Goal: Task Accomplishment & Management: Complete application form

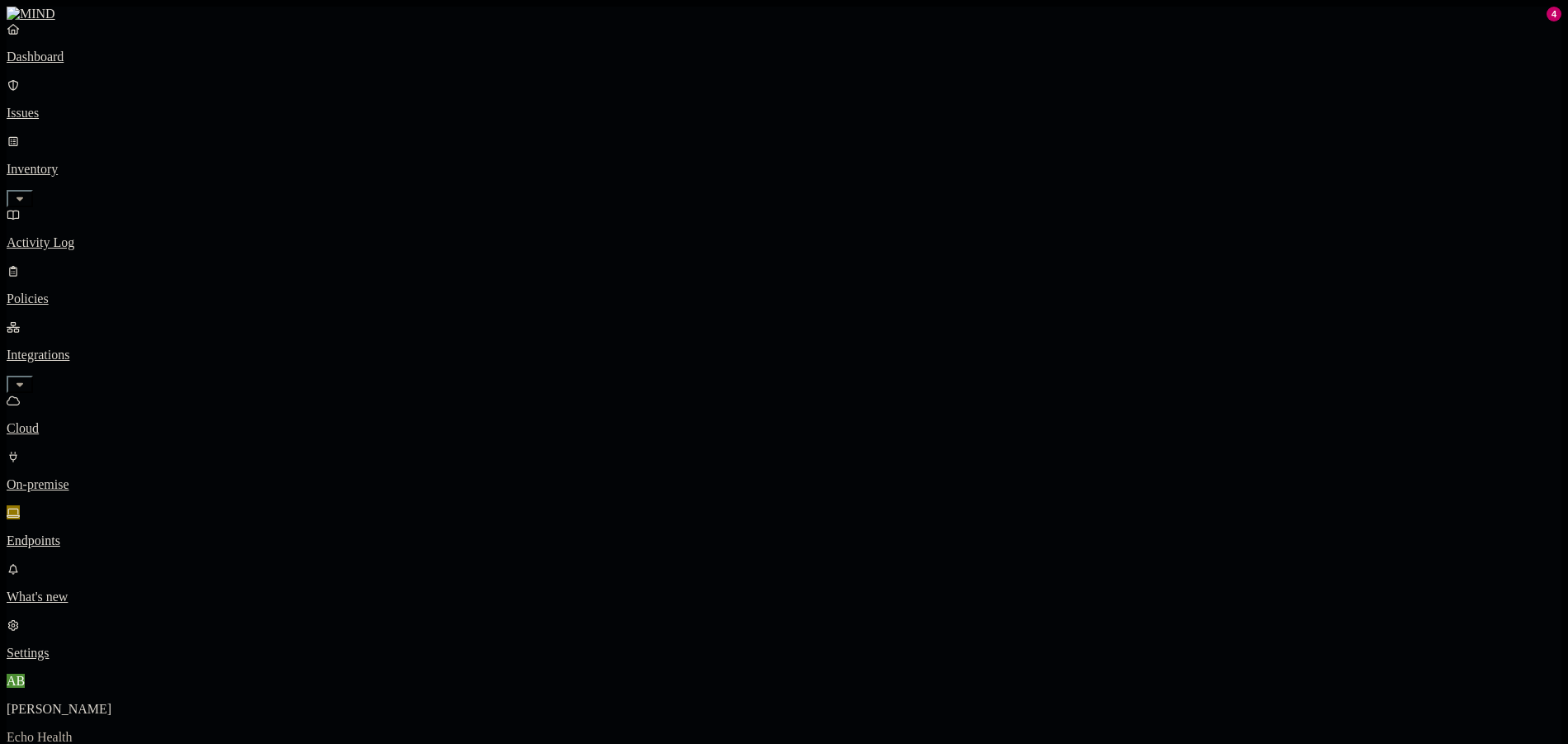
click at [74, 291] on p "Policies" at bounding box center [784, 298] width 1555 height 14
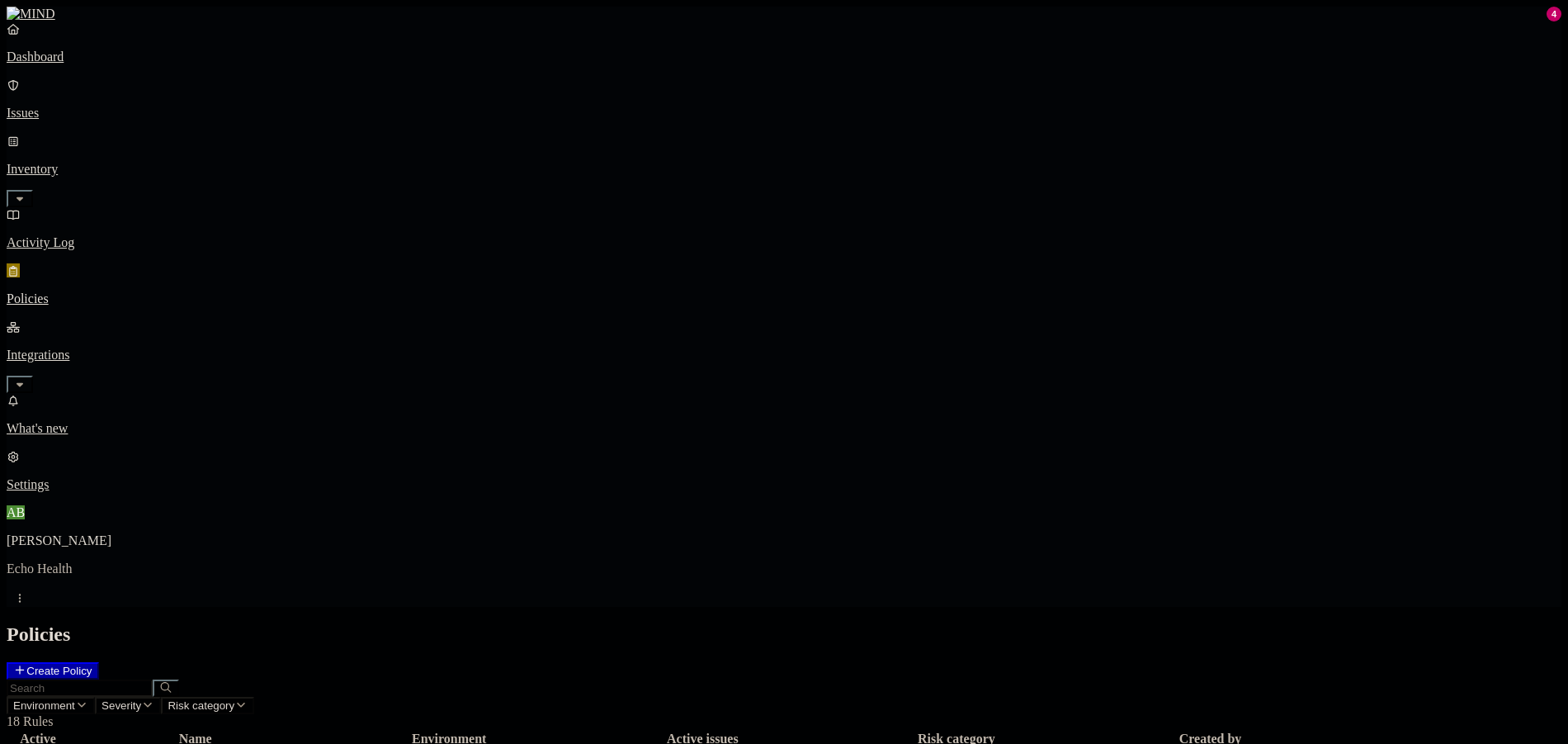
click at [1457, 623] on div "Policies Create Policy" at bounding box center [784, 651] width 1555 height 56
click at [26, 665] on icon at bounding box center [20, 670] width 14 height 11
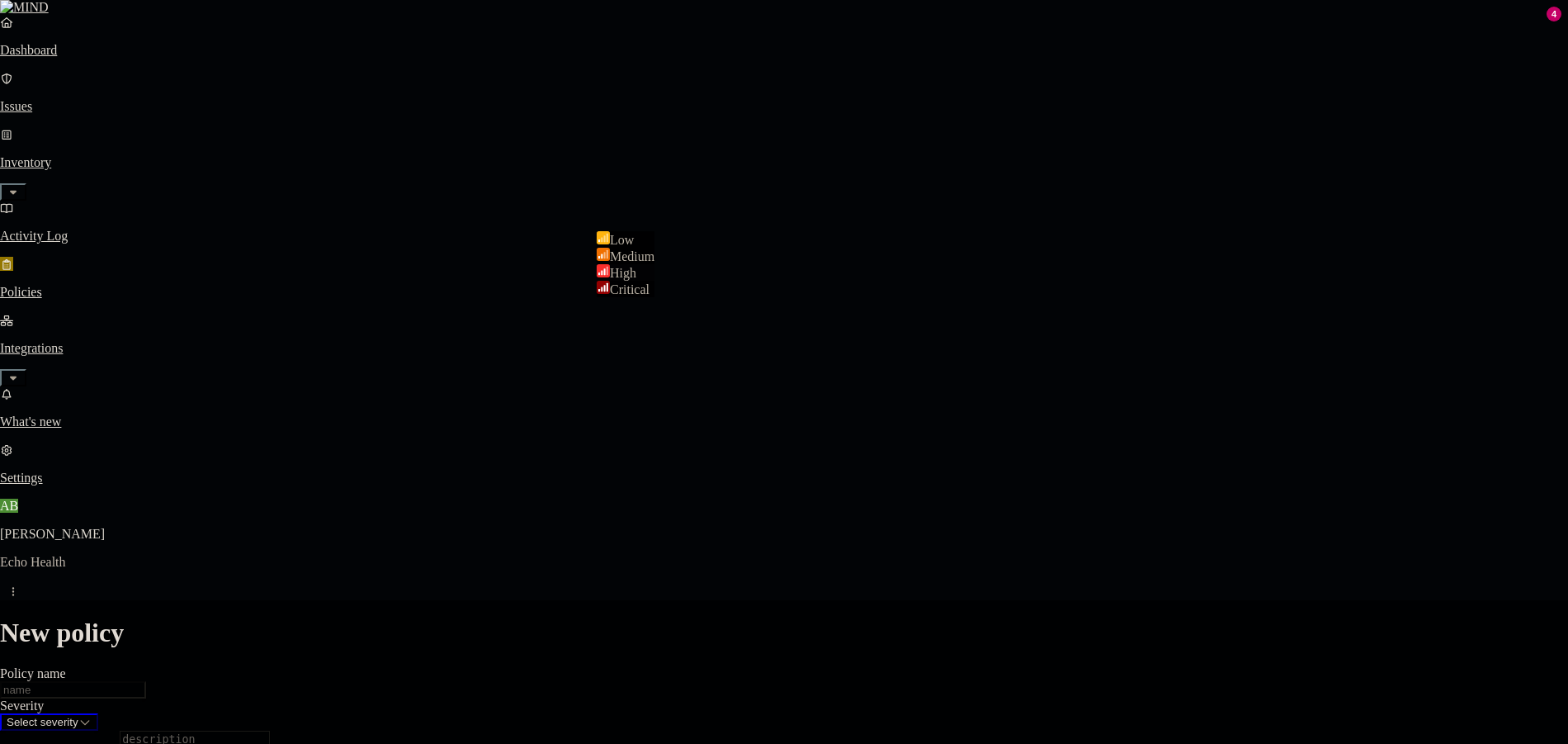
select select "3"
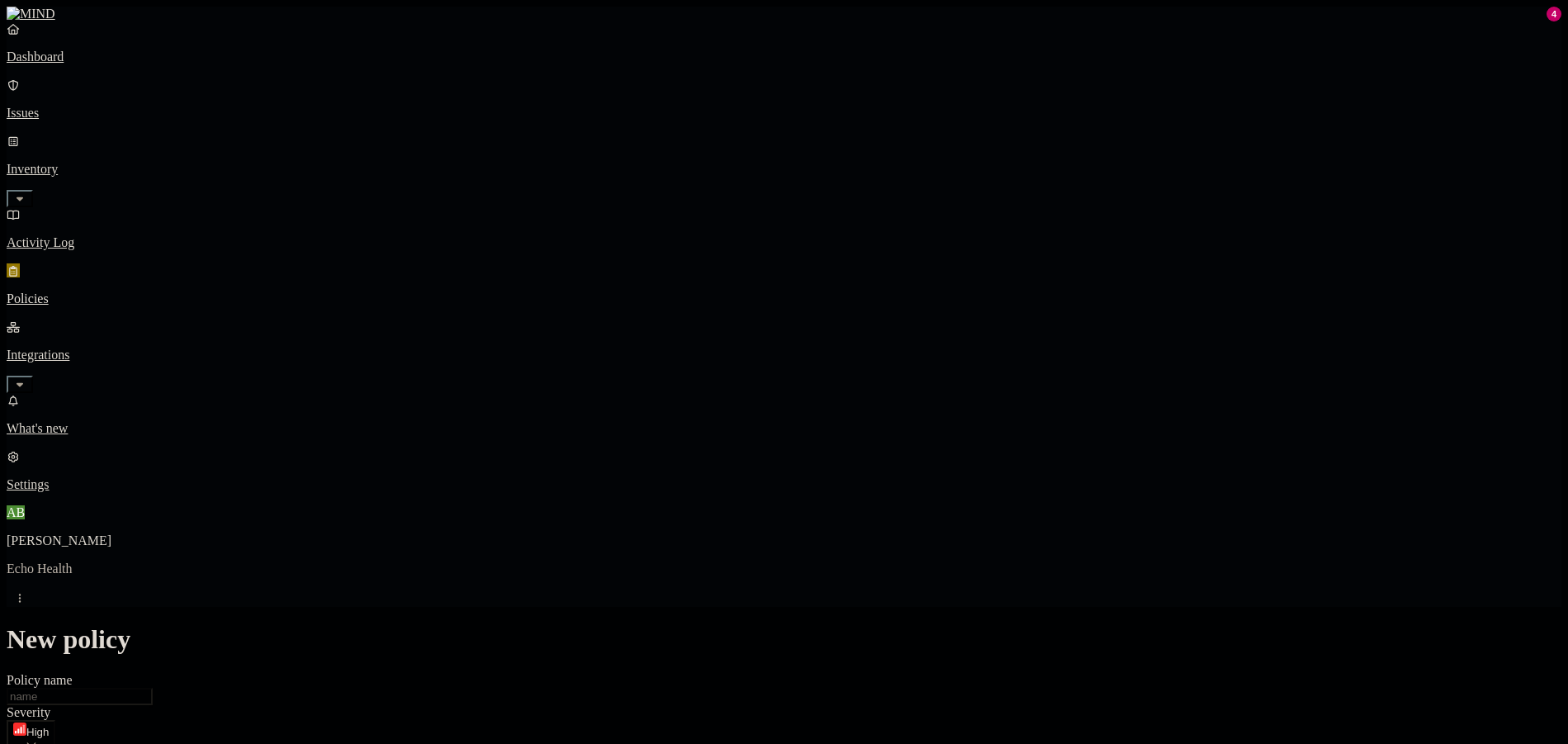
click at [152, 688] on input "Policy name" at bounding box center [80, 696] width 146 height 17
type input "Fi"
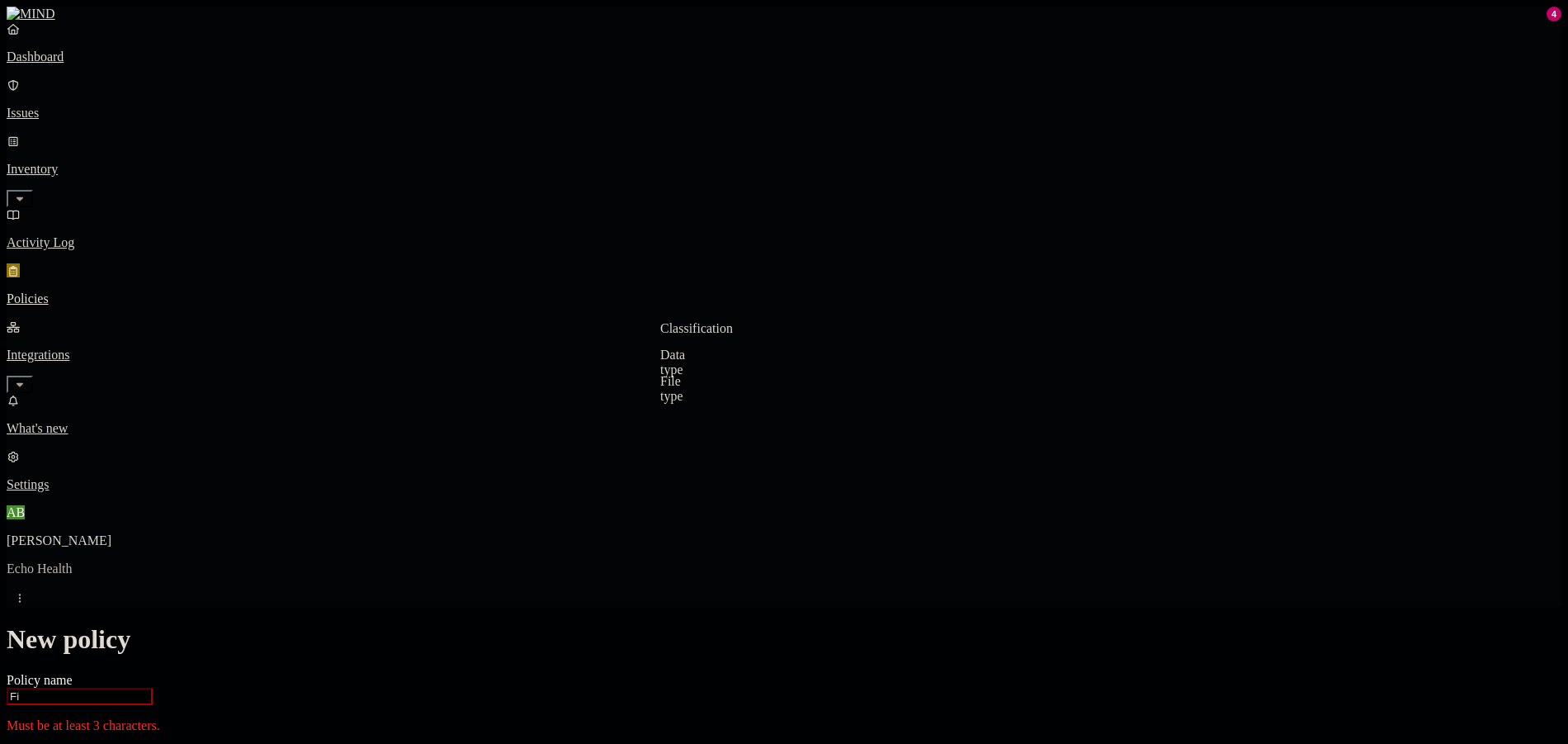
click at [726, 335] on label "Classification" at bounding box center [696, 328] width 72 height 14
click at [682, 415] on div "PII" at bounding box center [739, 405] width 159 height 46
click at [674, 423] on button "button" at bounding box center [667, 421] width 14 height 5
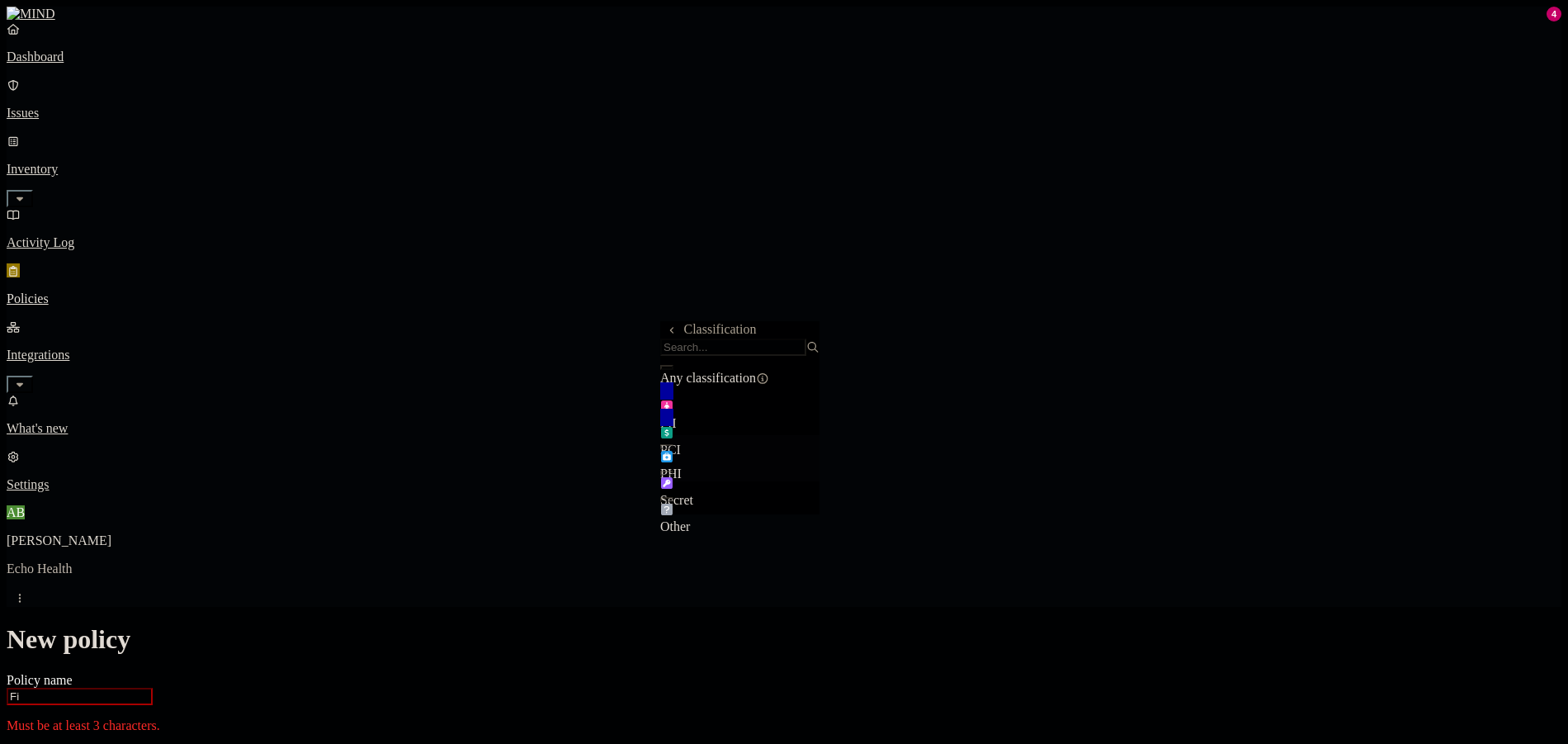
click at [674, 449] on button "button" at bounding box center [667, 447] width 14 height 5
click at [770, 489] on div "Secret" at bounding box center [739, 484] width 159 height 46
click at [738, 401] on label "Web Category" at bounding box center [714, 405] width 48 height 29
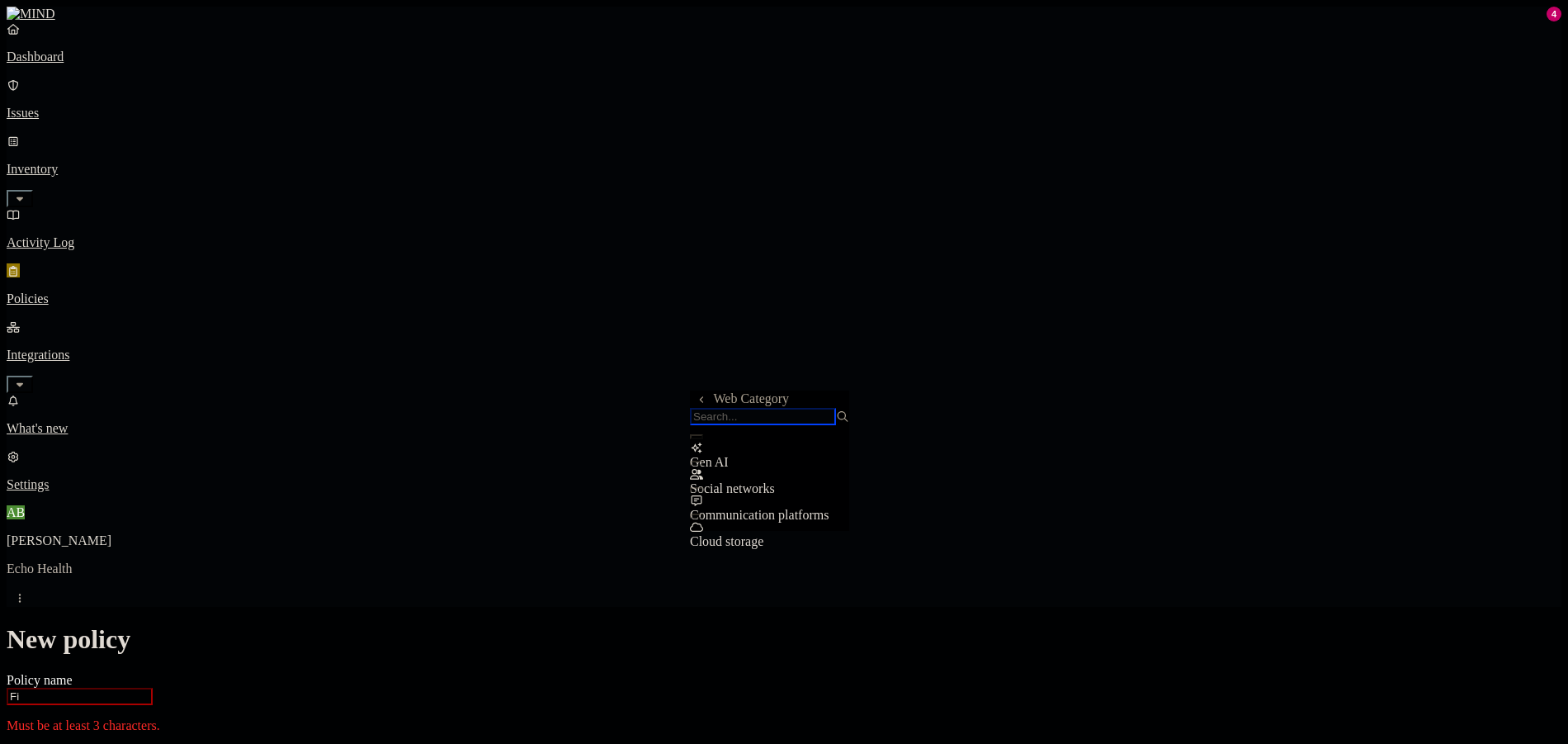
click at [778, 426] on input "search" at bounding box center [763, 416] width 146 height 17
type input "c"
click at [738, 483] on label "Web Category" at bounding box center [714, 474] width 48 height 29
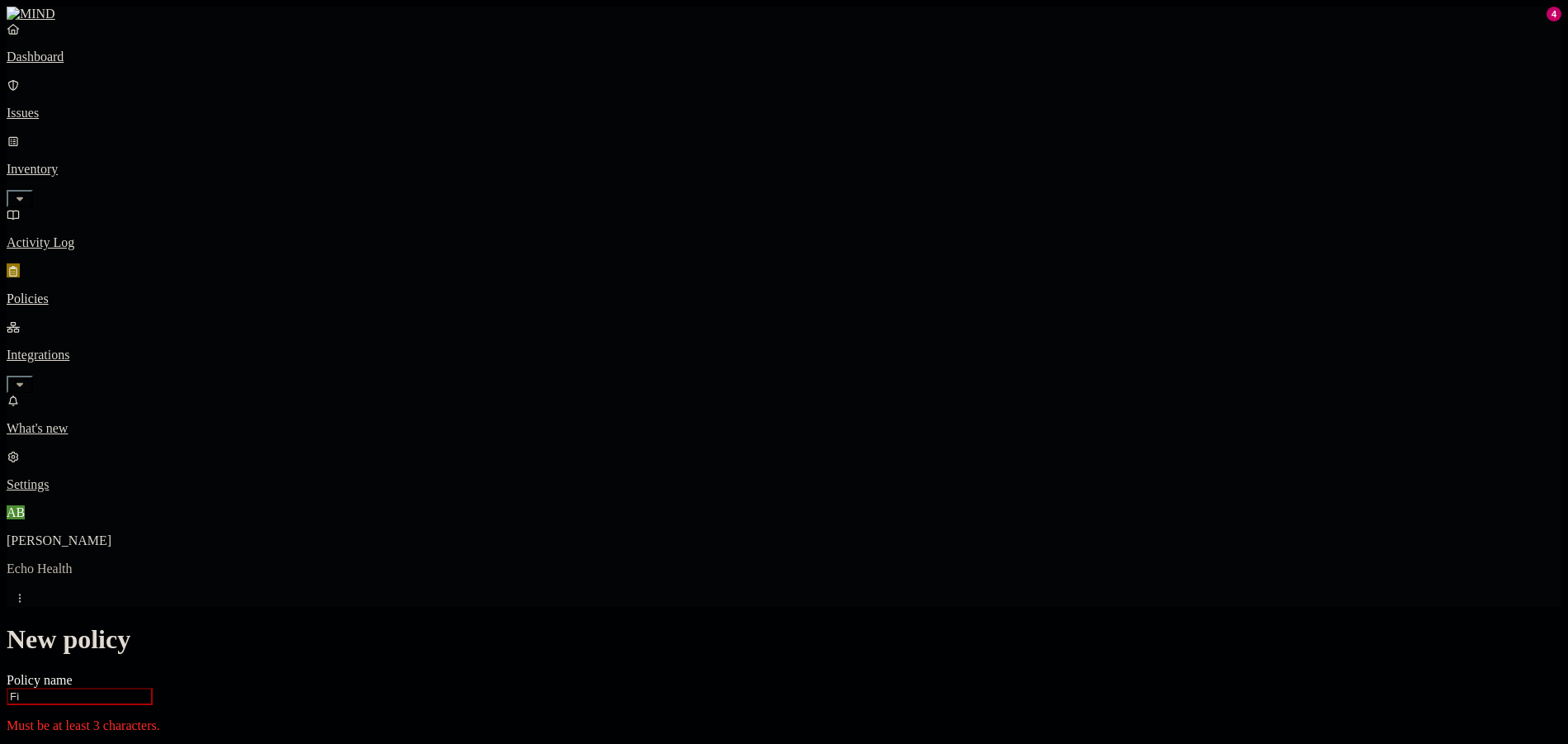
click at [733, 508] on label "Web Domain" at bounding box center [711, 501] width 43 height 29
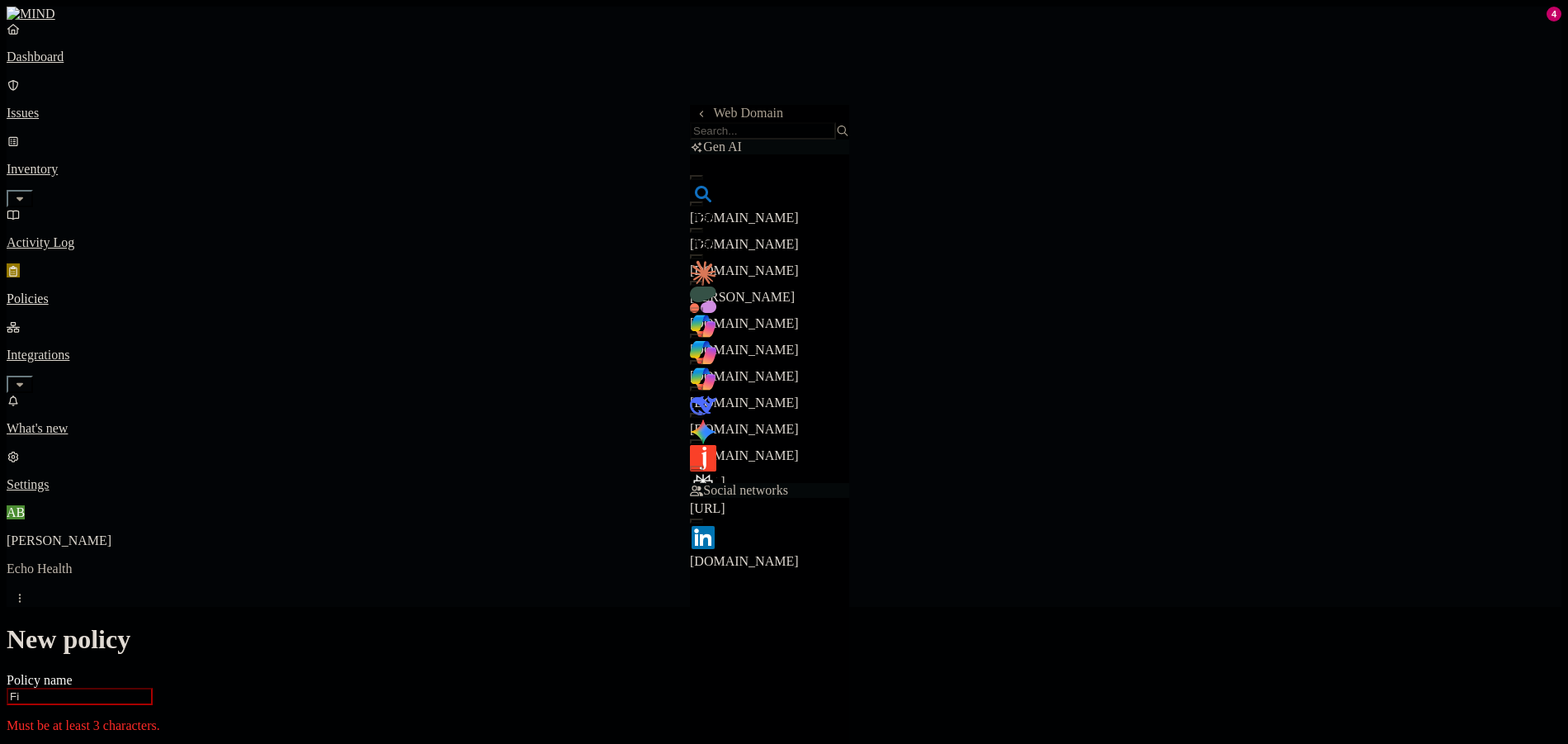
scroll to position [0, 0]
click at [768, 137] on input "search" at bounding box center [763, 131] width 146 height 17
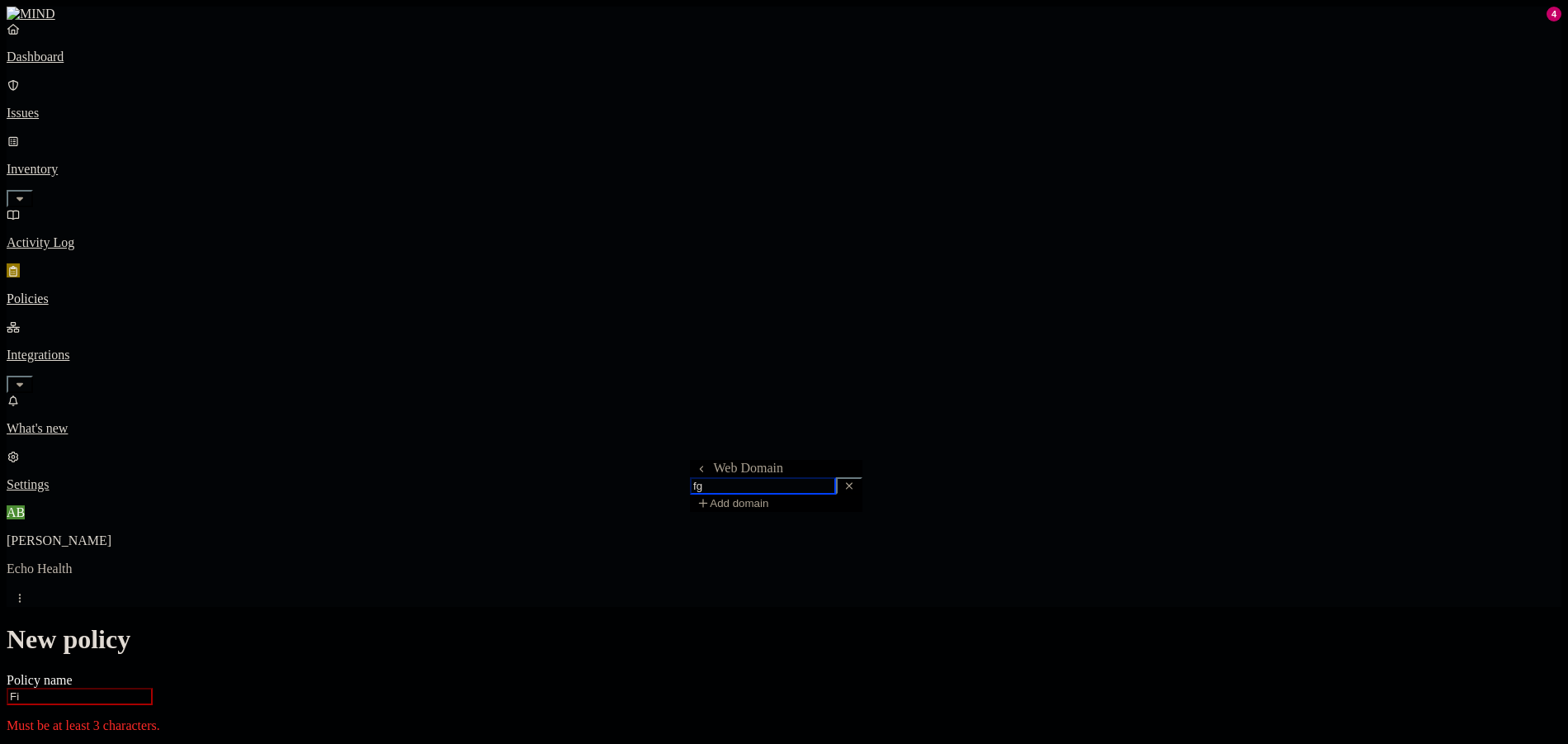
type input "f"
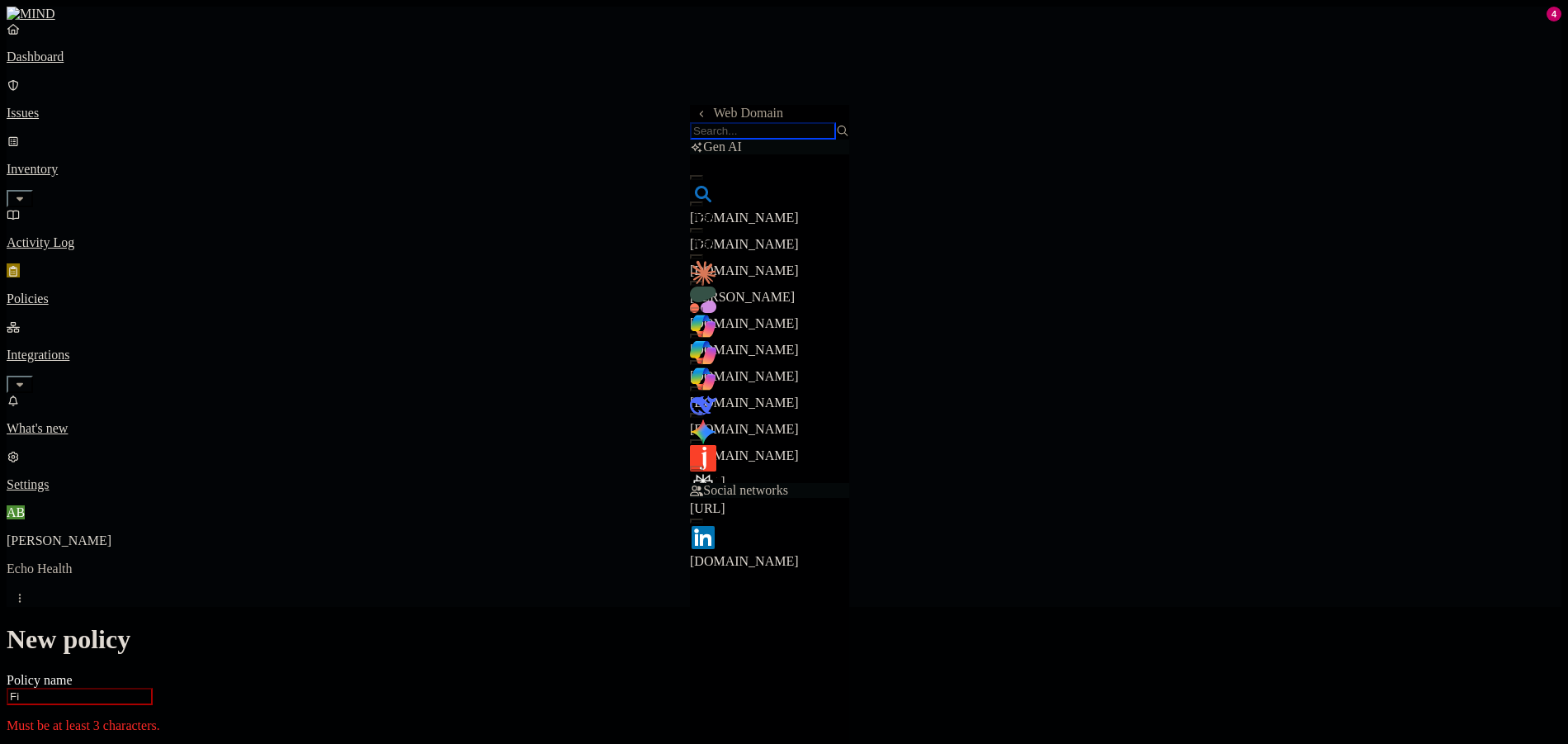
click at [747, 137] on input "search" at bounding box center [763, 131] width 146 height 17
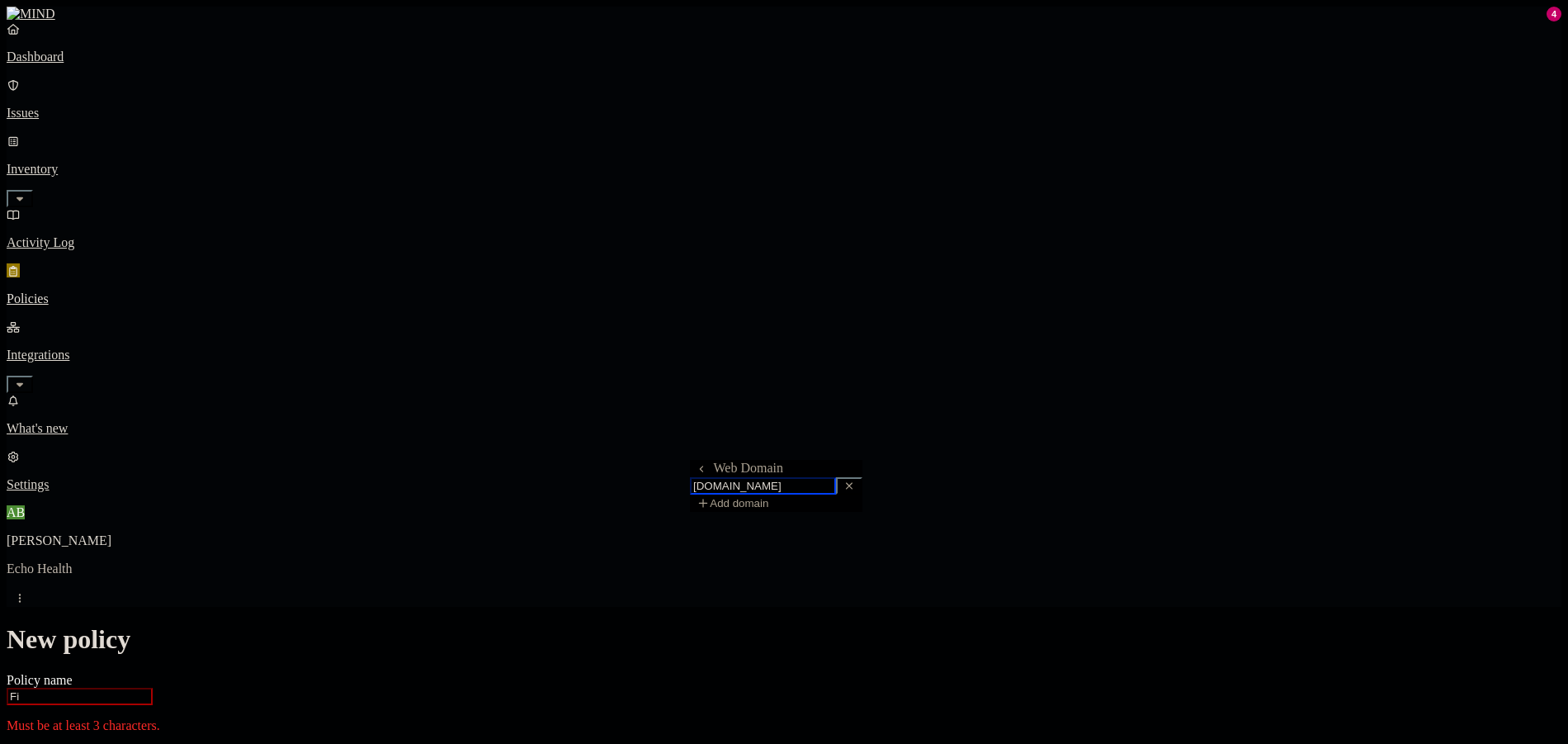
type input "[DOMAIN_NAME]"
click at [832, 512] on div "Add domain" at bounding box center [776, 503] width 173 height 17
click at [775, 512] on button "Add domain" at bounding box center [733, 503] width 85 height 17
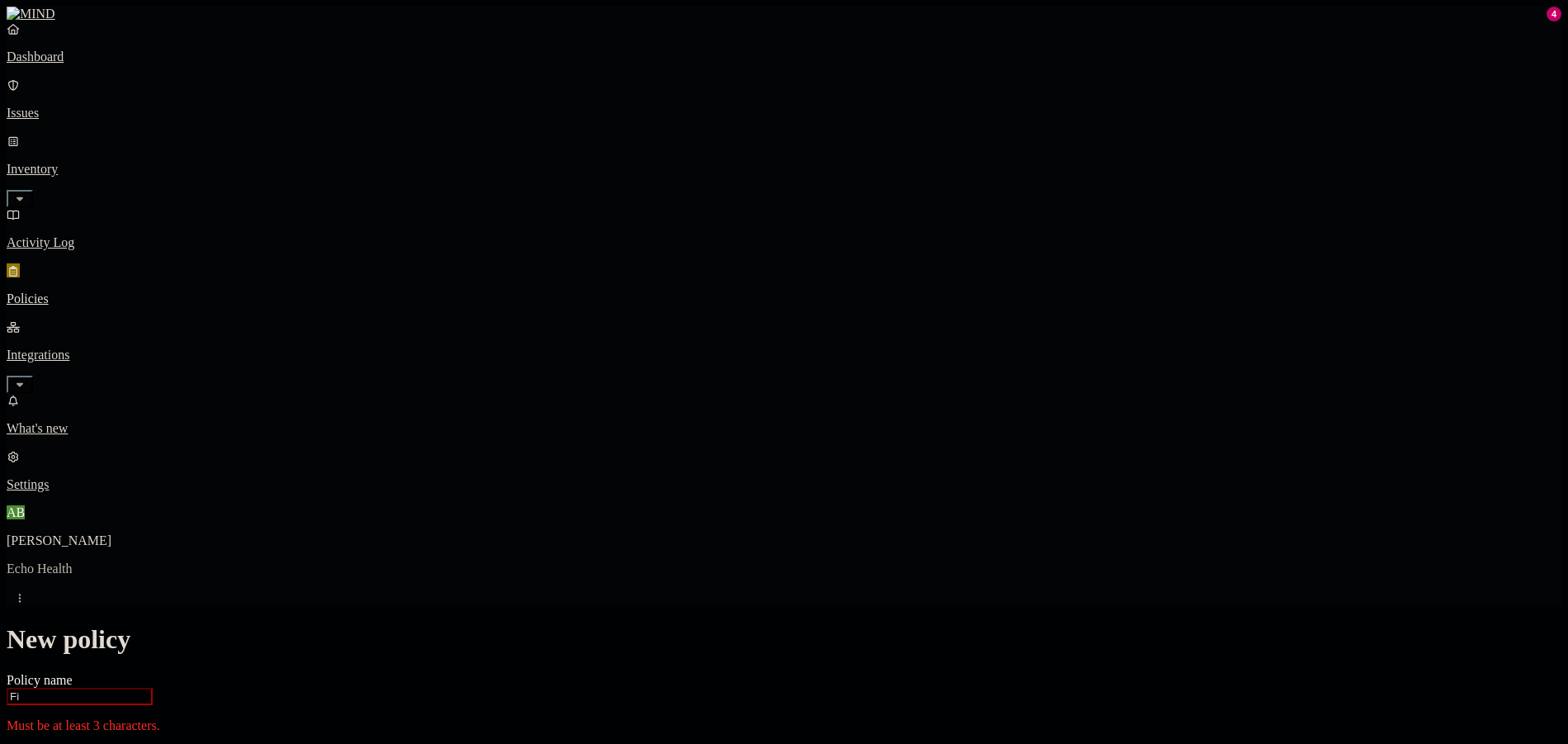
scroll to position [495, 0]
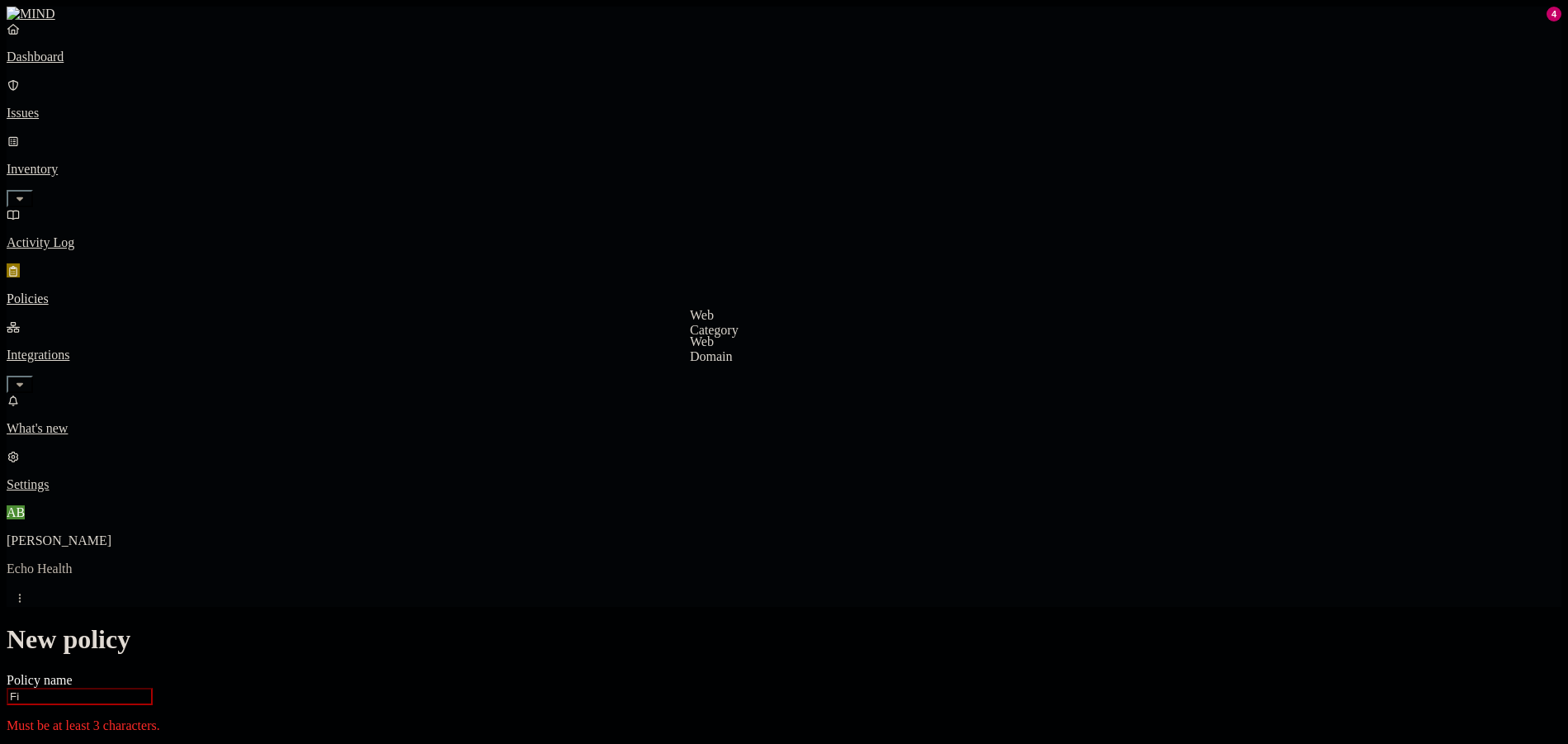
click at [733, 421] on label "Web Domain" at bounding box center [711, 418] width 43 height 29
click at [773, 412] on input "search" at bounding box center [763, 403] width 146 height 17
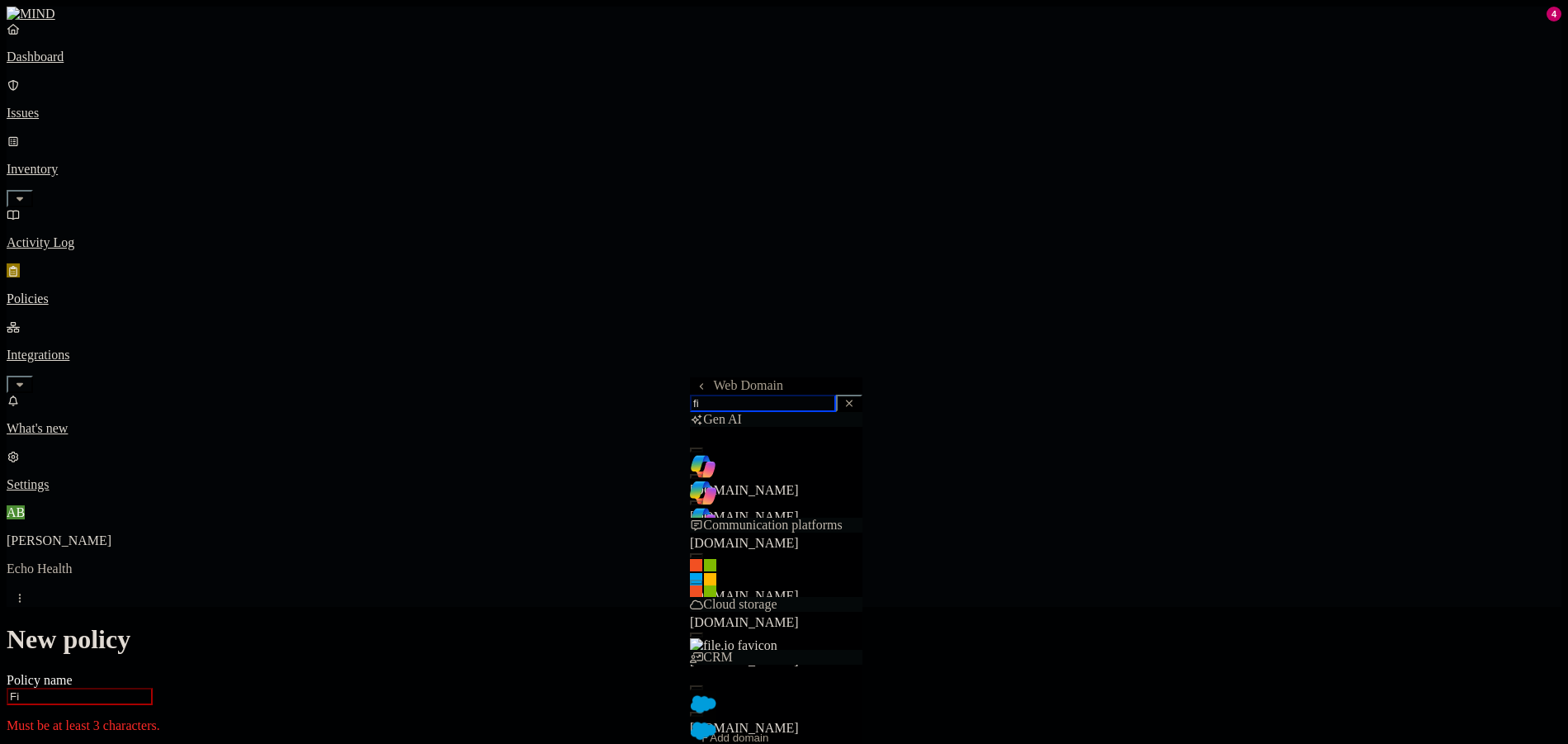
scroll to position [0, 0]
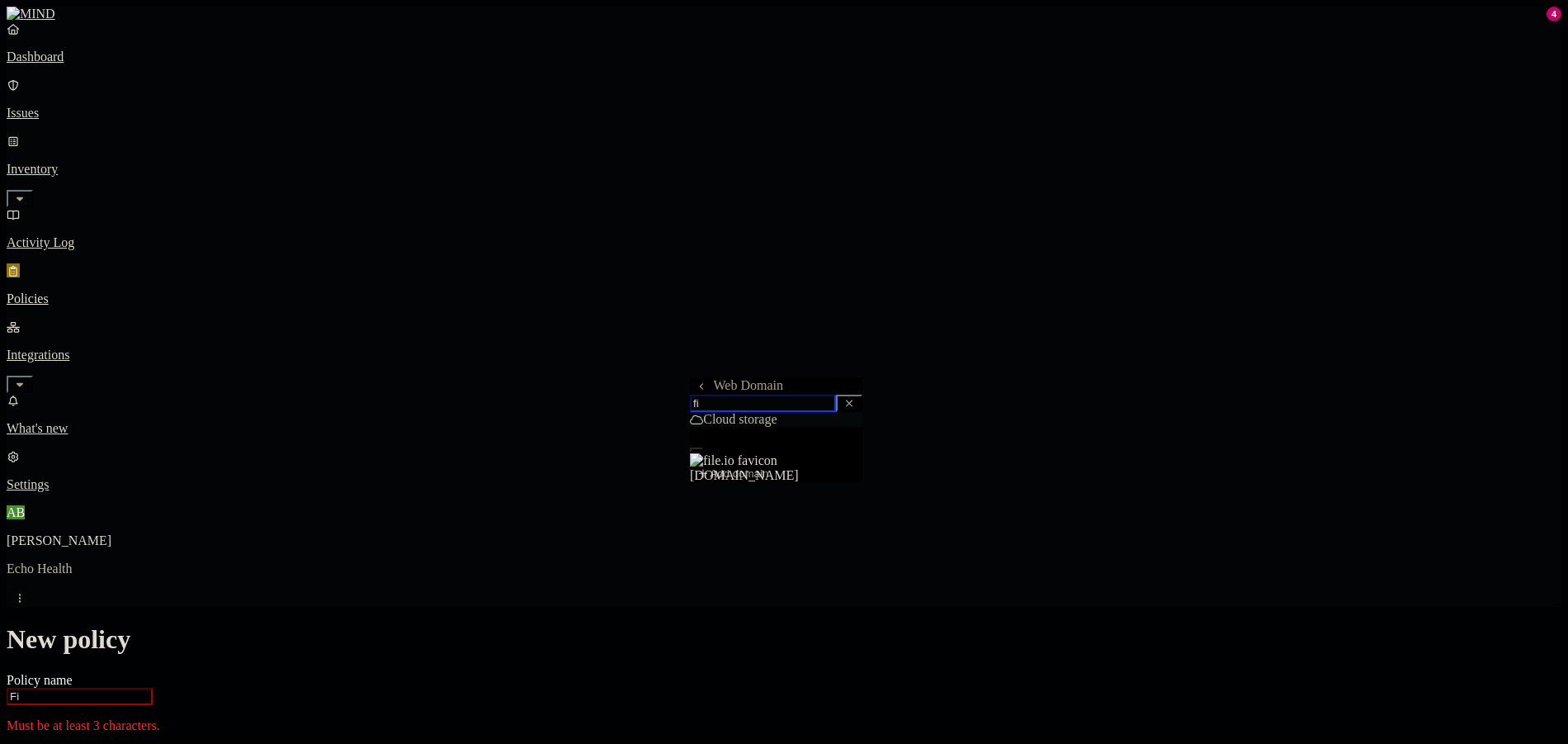
type input "f"
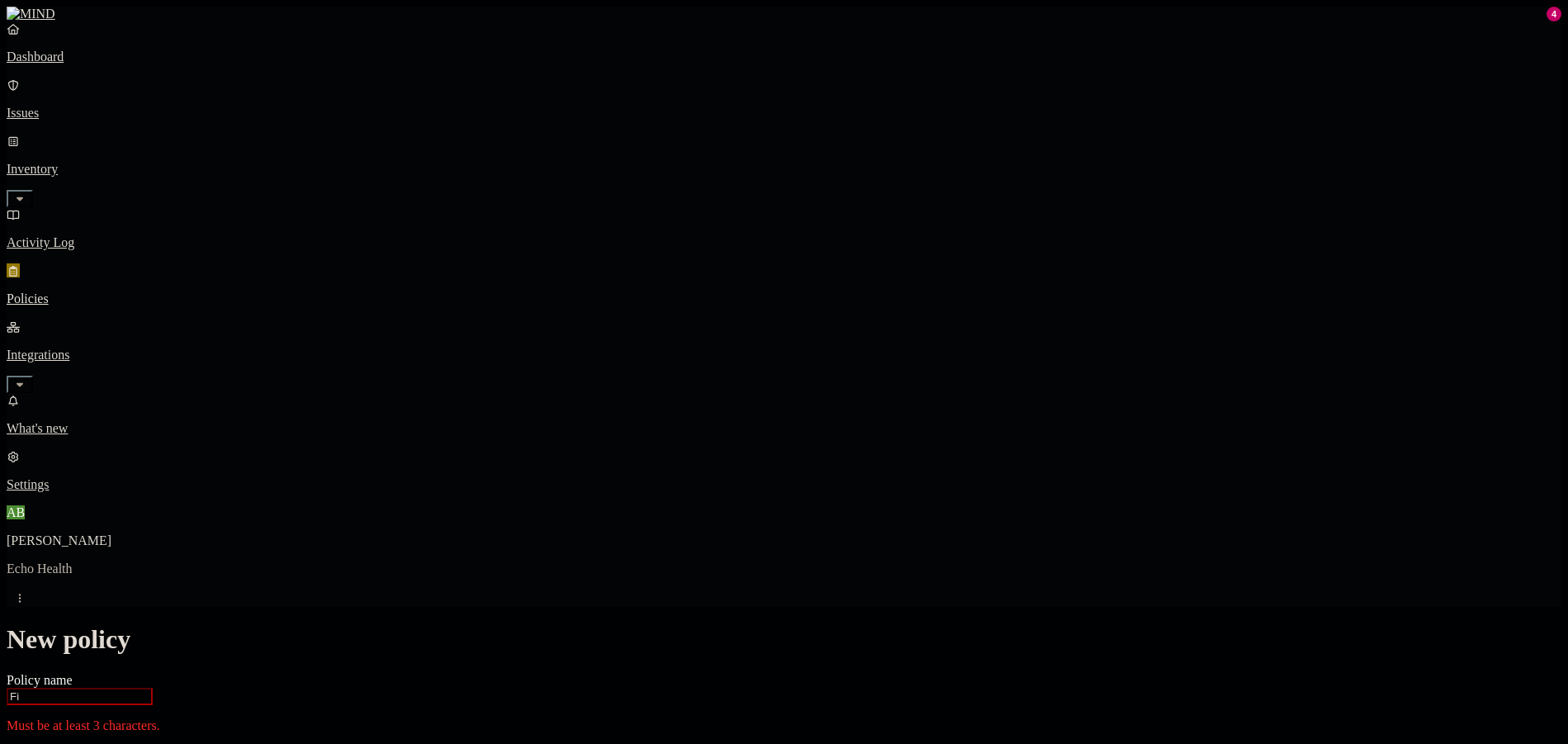
click at [733, 419] on label "Web Domain" at bounding box center [711, 418] width 43 height 29
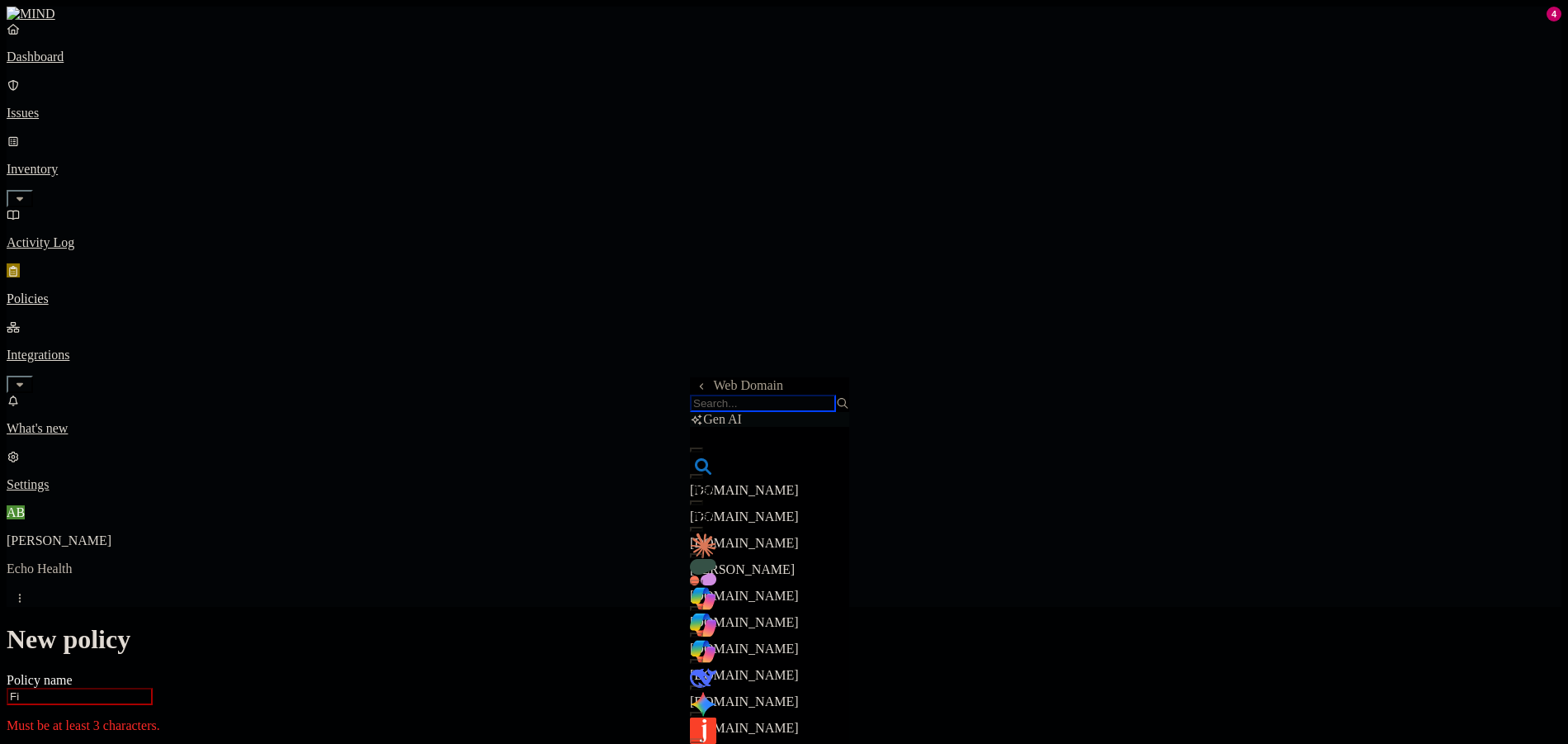
click at [833, 412] on input "search" at bounding box center [763, 403] width 146 height 17
paste input "[DOMAIN_NAME][URL]"
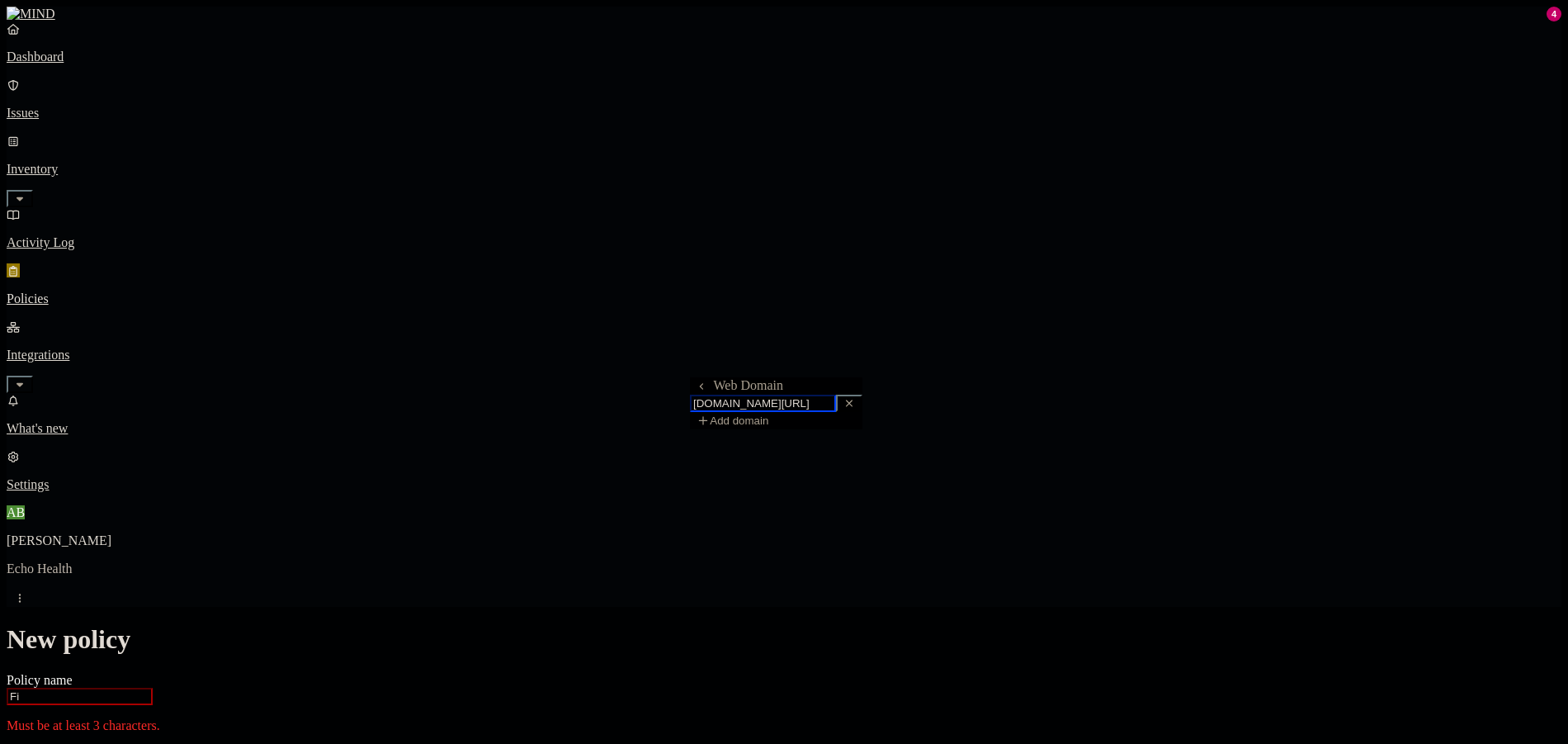
drag, startPoint x: 727, startPoint y: 412, endPoint x: 640, endPoint y: 413, distance: 87.0
click at [811, 410] on input "[DOMAIN_NAME][URL]" at bounding box center [763, 403] width 146 height 17
type input "[DOMAIN_NAME]"
click at [775, 429] on button "Add domain" at bounding box center [733, 421] width 85 height 17
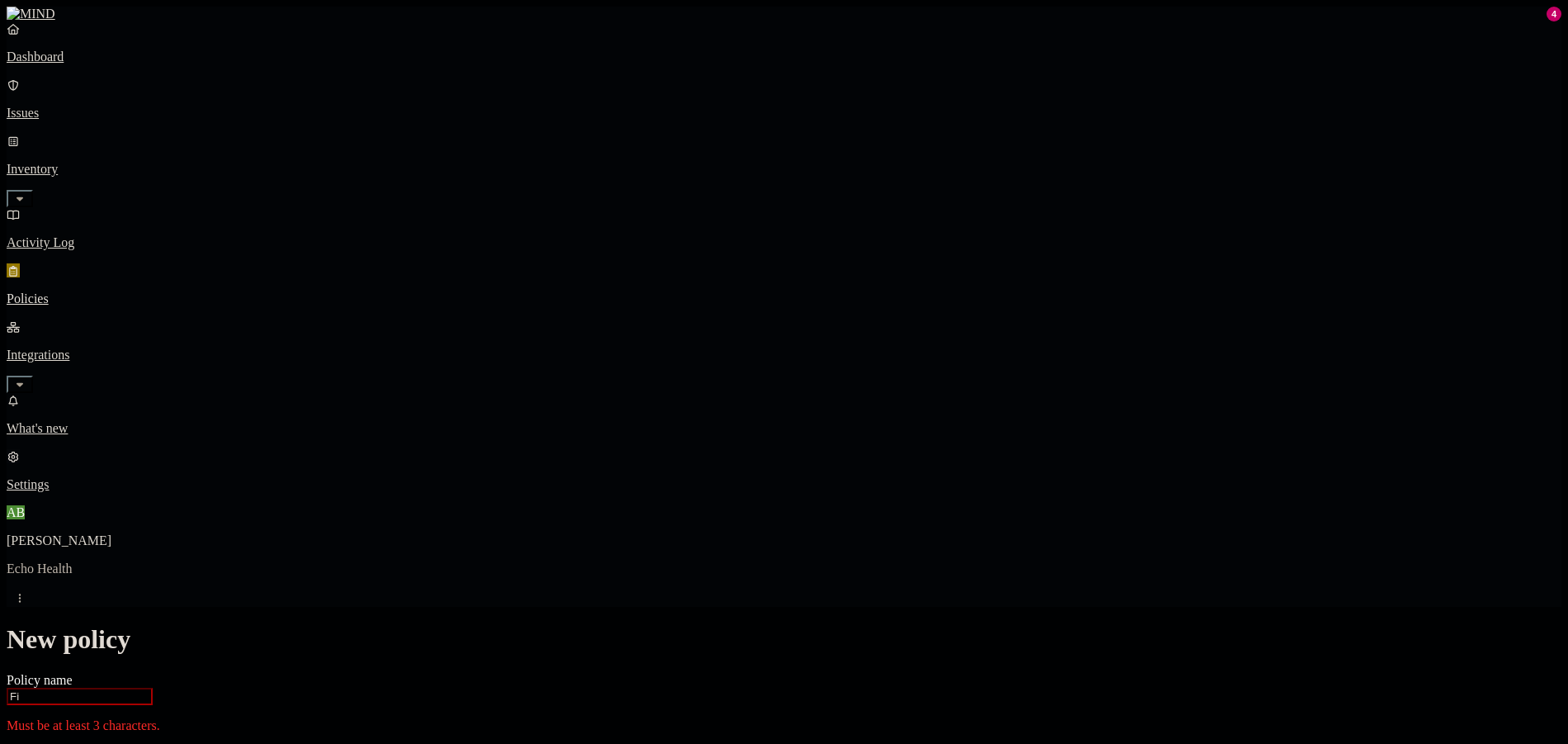
click at [97, 492] on p "Settings" at bounding box center [784, 484] width 1555 height 14
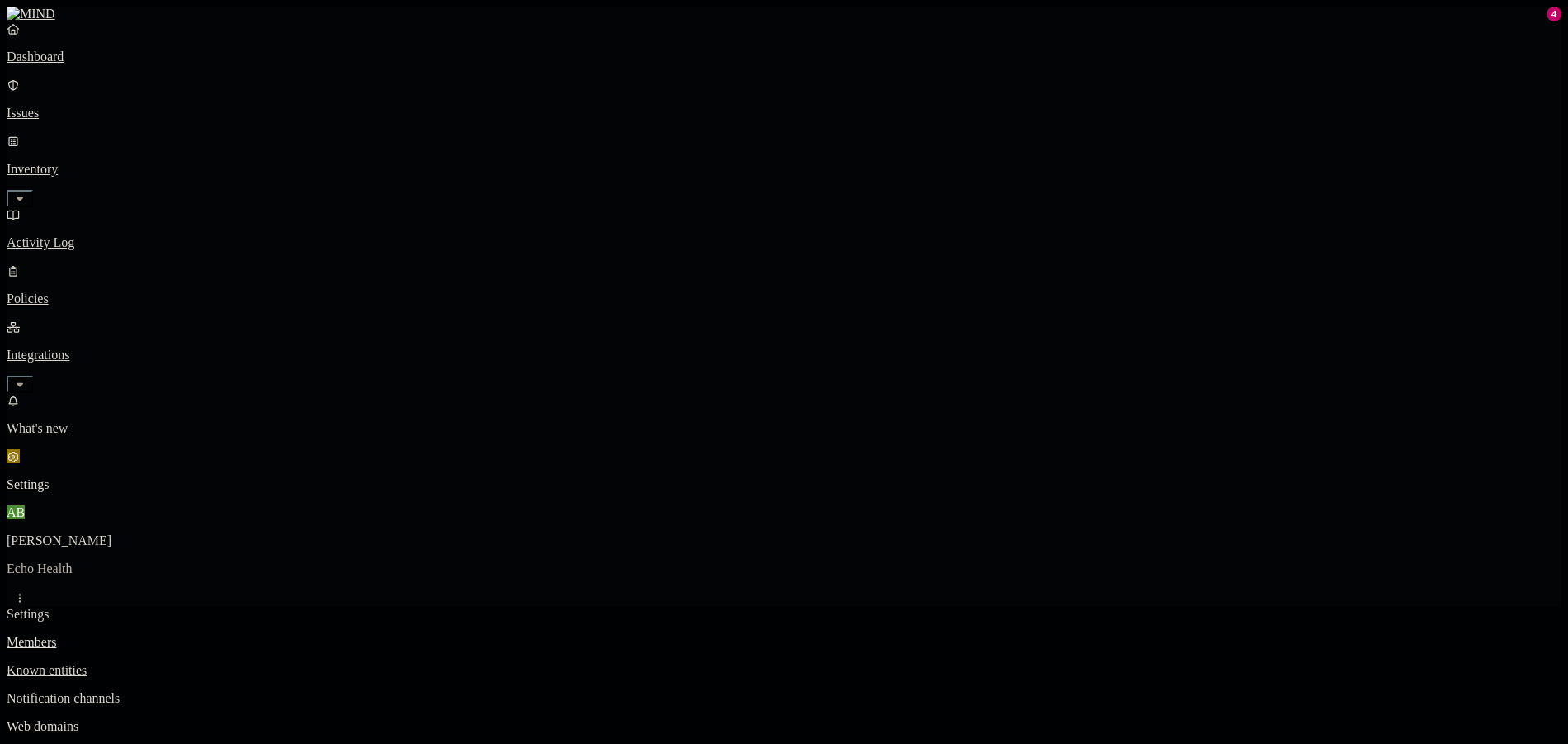
click at [264, 719] on p "Web domains" at bounding box center [784, 726] width 1555 height 14
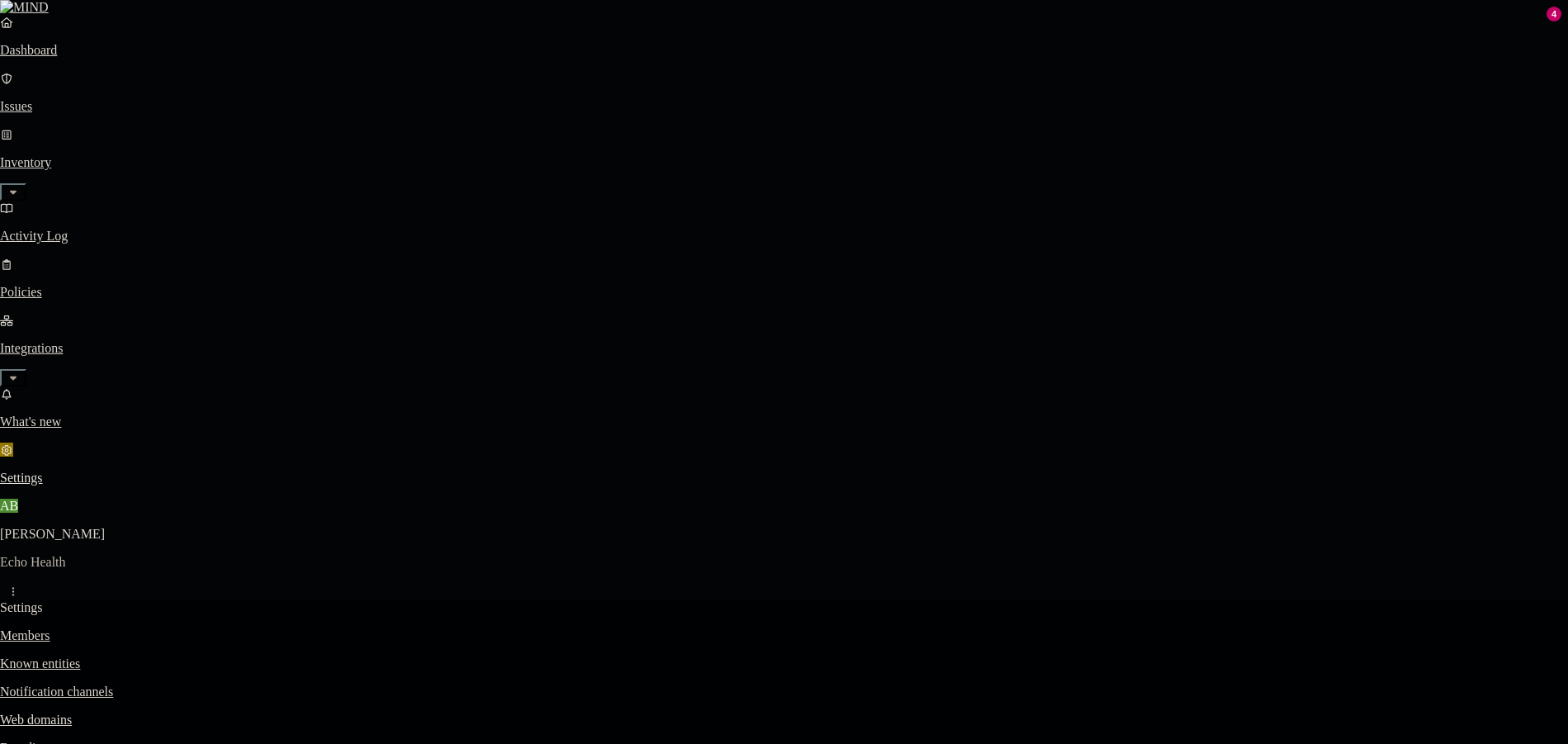
paste input "[DOMAIN_NAME][URL]"
type input "[DOMAIN_NAME]"
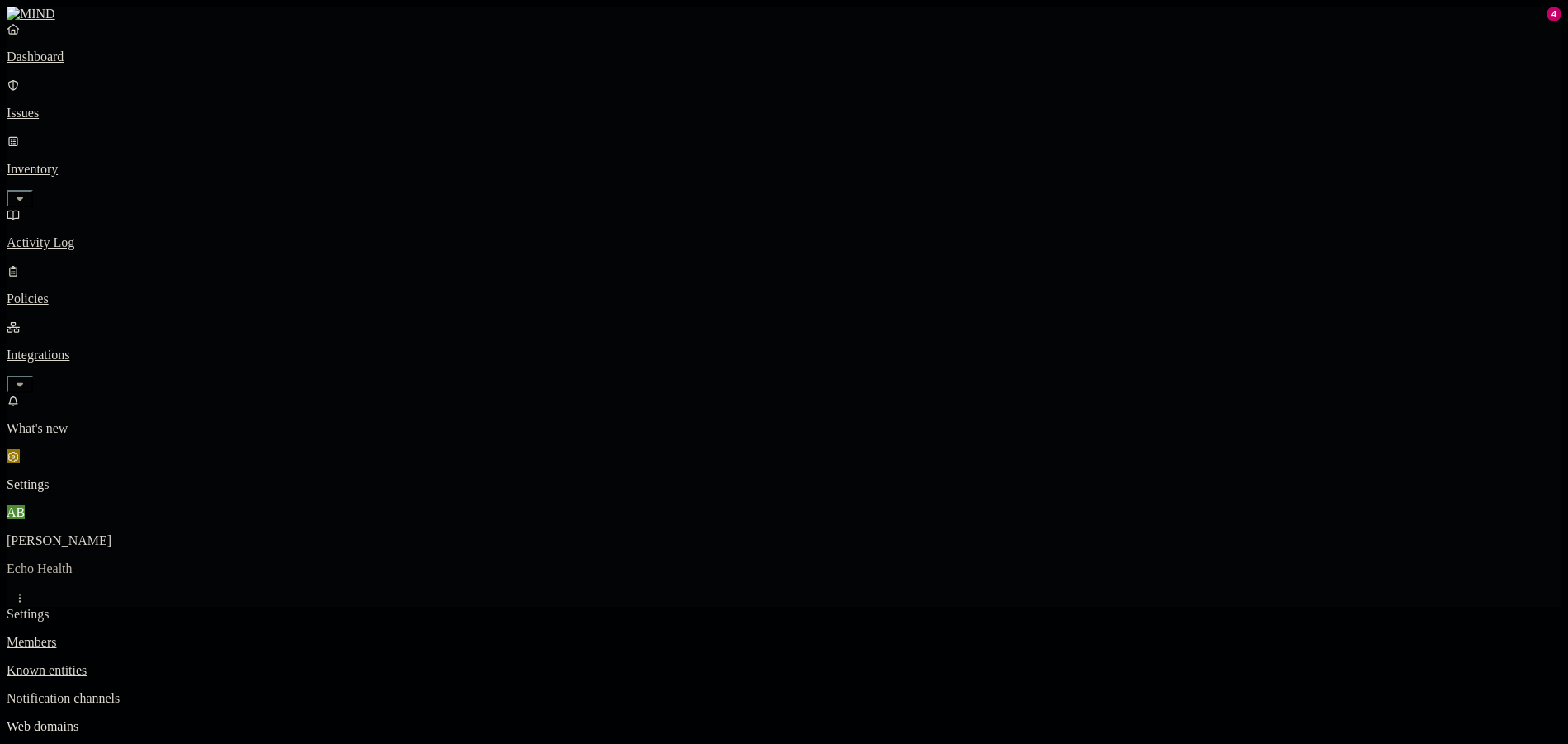
click at [133, 162] on p "Inventory" at bounding box center [784, 169] width 1555 height 14
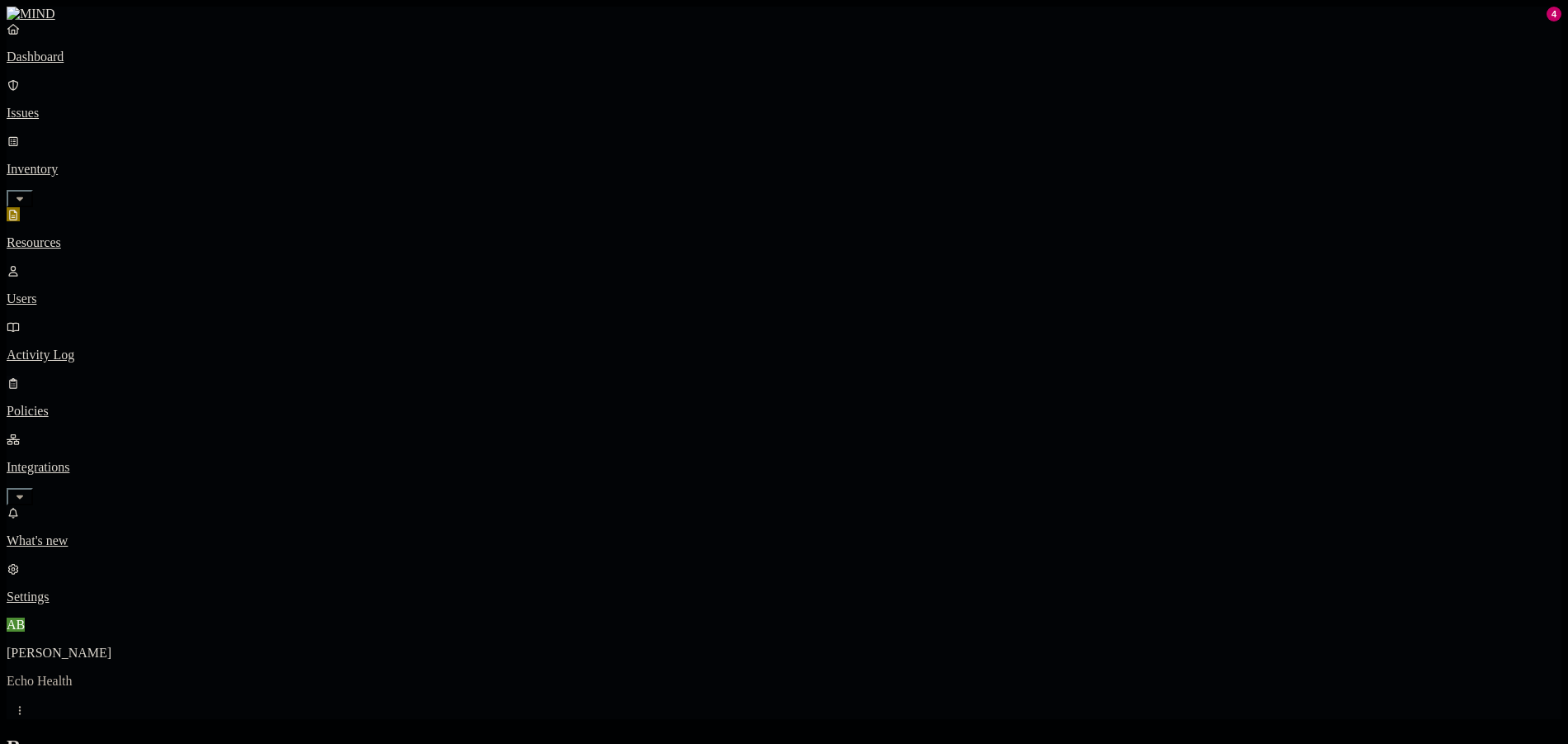
click at [117, 403] on p "Policies" at bounding box center [784, 410] width 1555 height 14
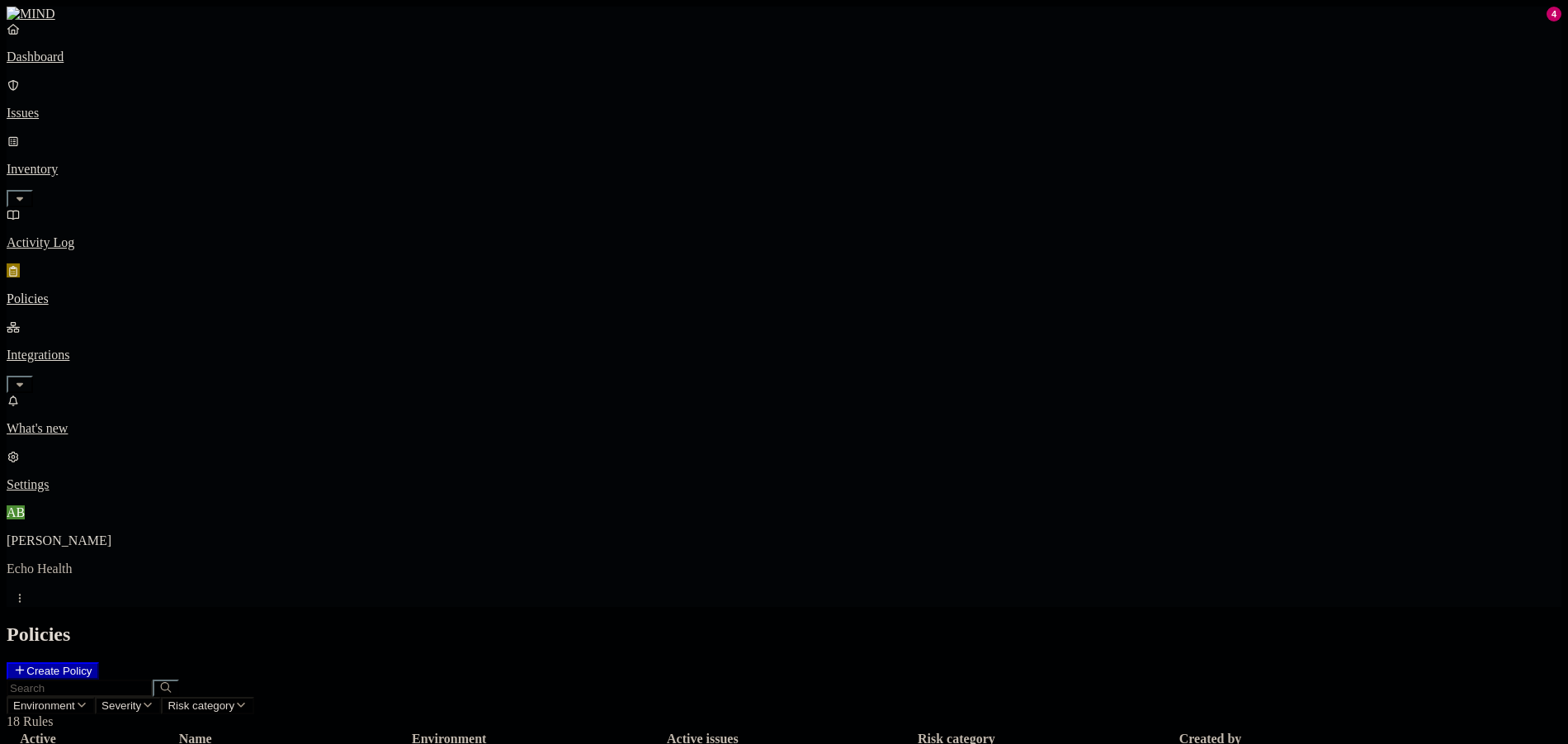
click at [99, 662] on button "Create Policy" at bounding box center [53, 671] width 93 height 17
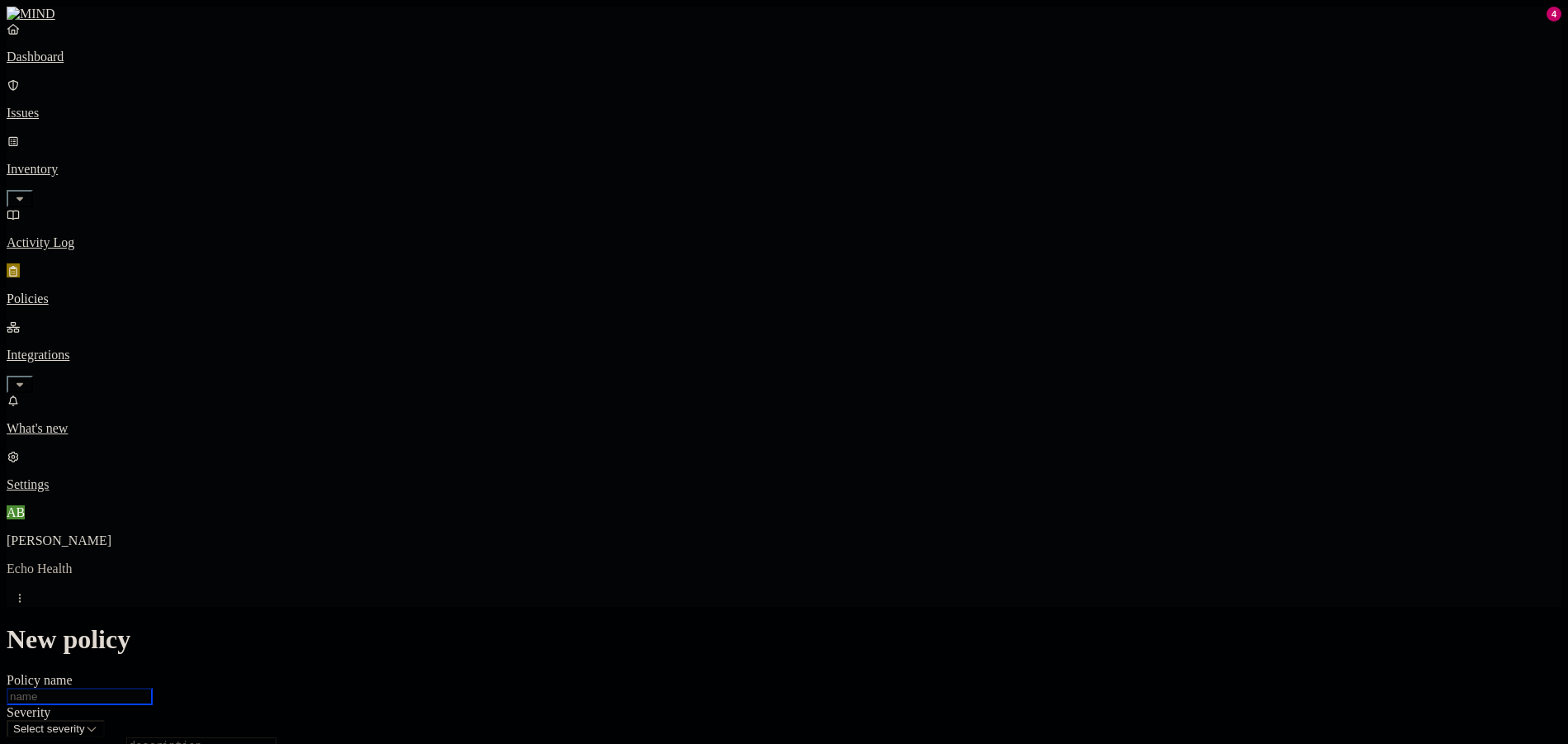
click at [152, 688] on input "Policy name" at bounding box center [80, 696] width 146 height 17
type input "Uploads to file converters sites"
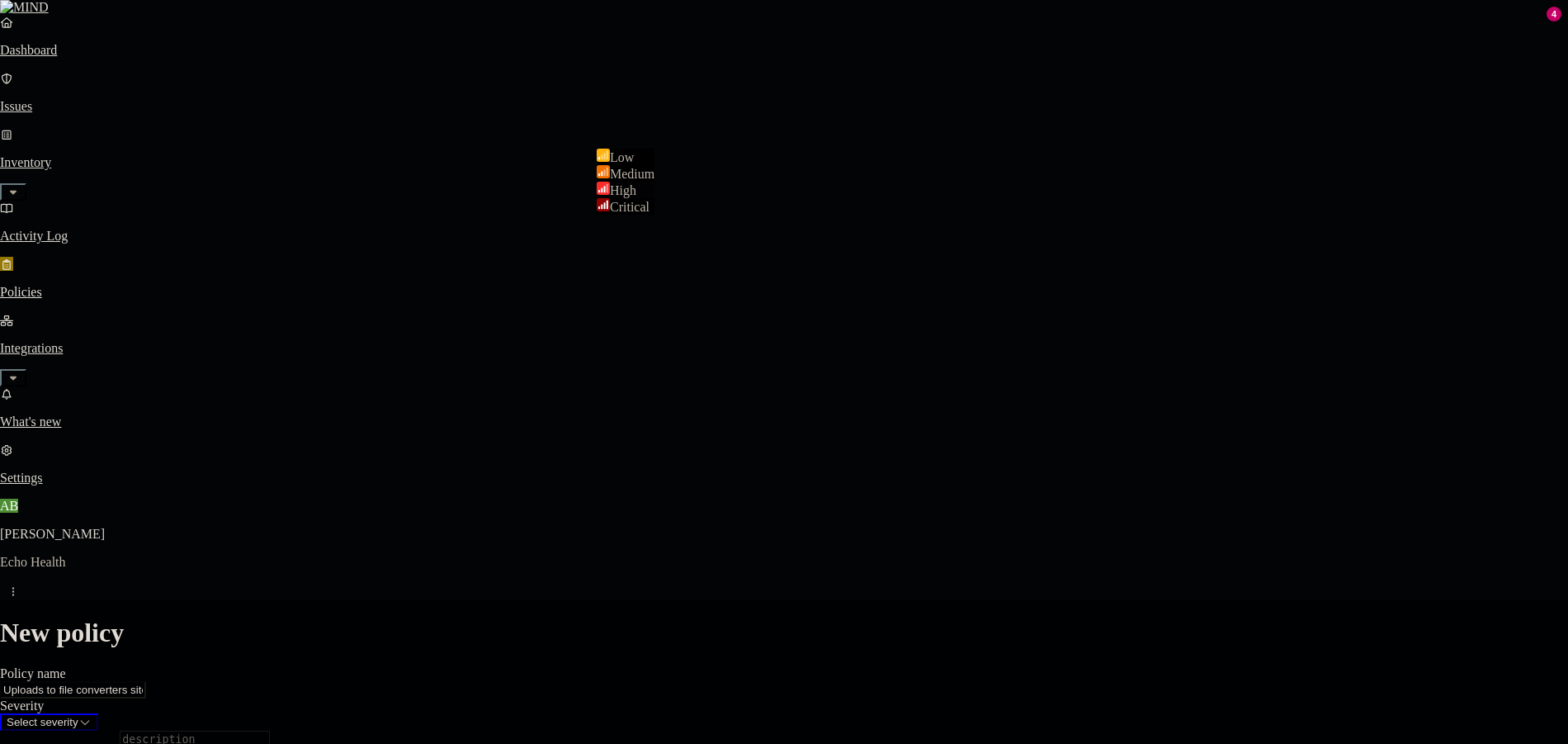
select select "3"
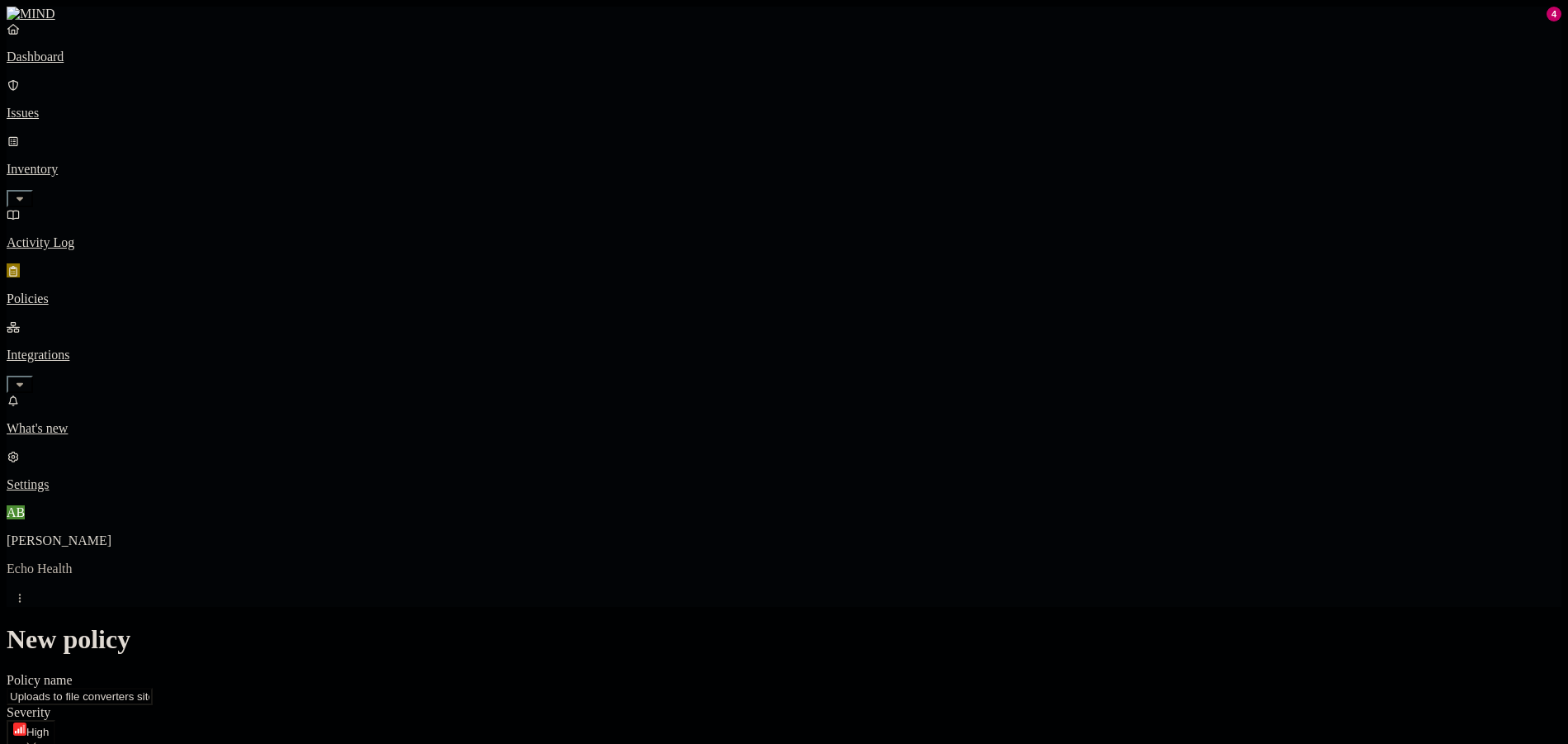
type textarea "Preventing uploads to file converters websites."
click at [700, 418] on label "Classification" at bounding box center [696, 410] width 72 height 14
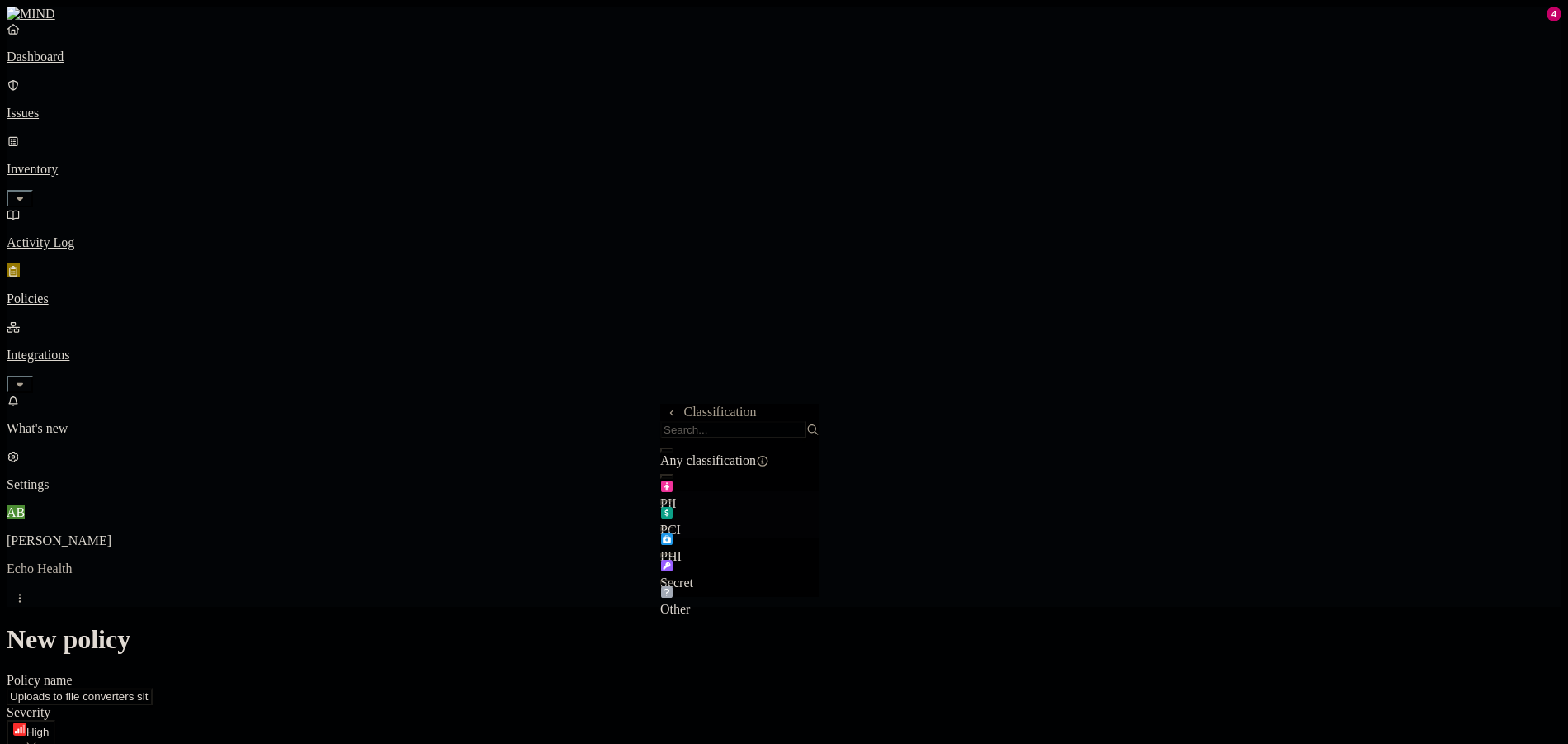
click at [715, 512] on div "PCI" at bounding box center [739, 514] width 159 height 46
click at [677, 498] on span "PII" at bounding box center [668, 503] width 16 height 14
click at [726, 559] on div "PHI" at bounding box center [739, 541] width 159 height 46
click at [735, 582] on div "Other Other" at bounding box center [720, 581] width 30 height 14
drag, startPoint x: 1049, startPoint y: 561, endPoint x: 1019, endPoint y: 557, distance: 30.3
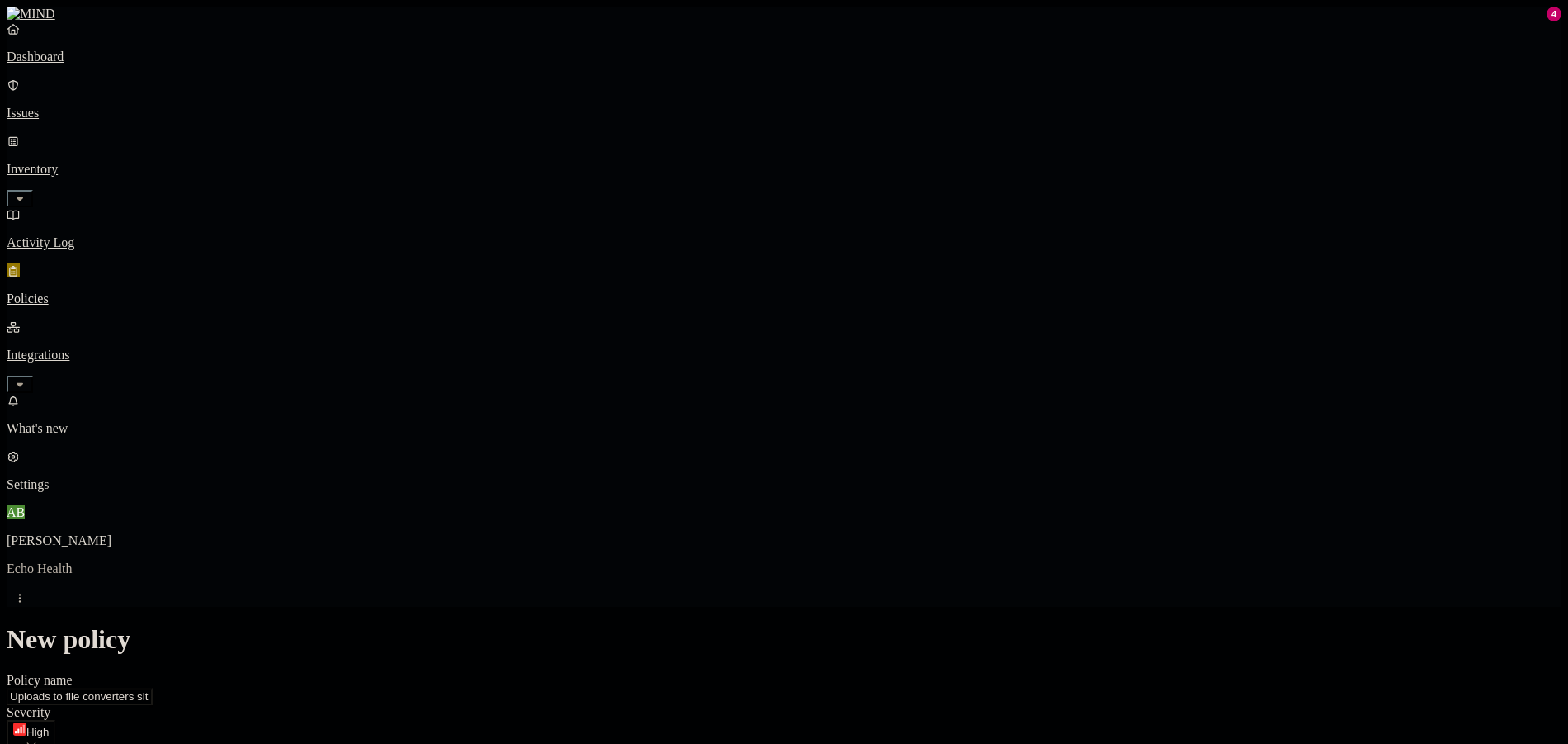
click at [792, 558] on div "Secret" at bounding box center [826, 557] width 159 height 31
click at [777, 587] on span "Other" at bounding box center [761, 594] width 30 height 14
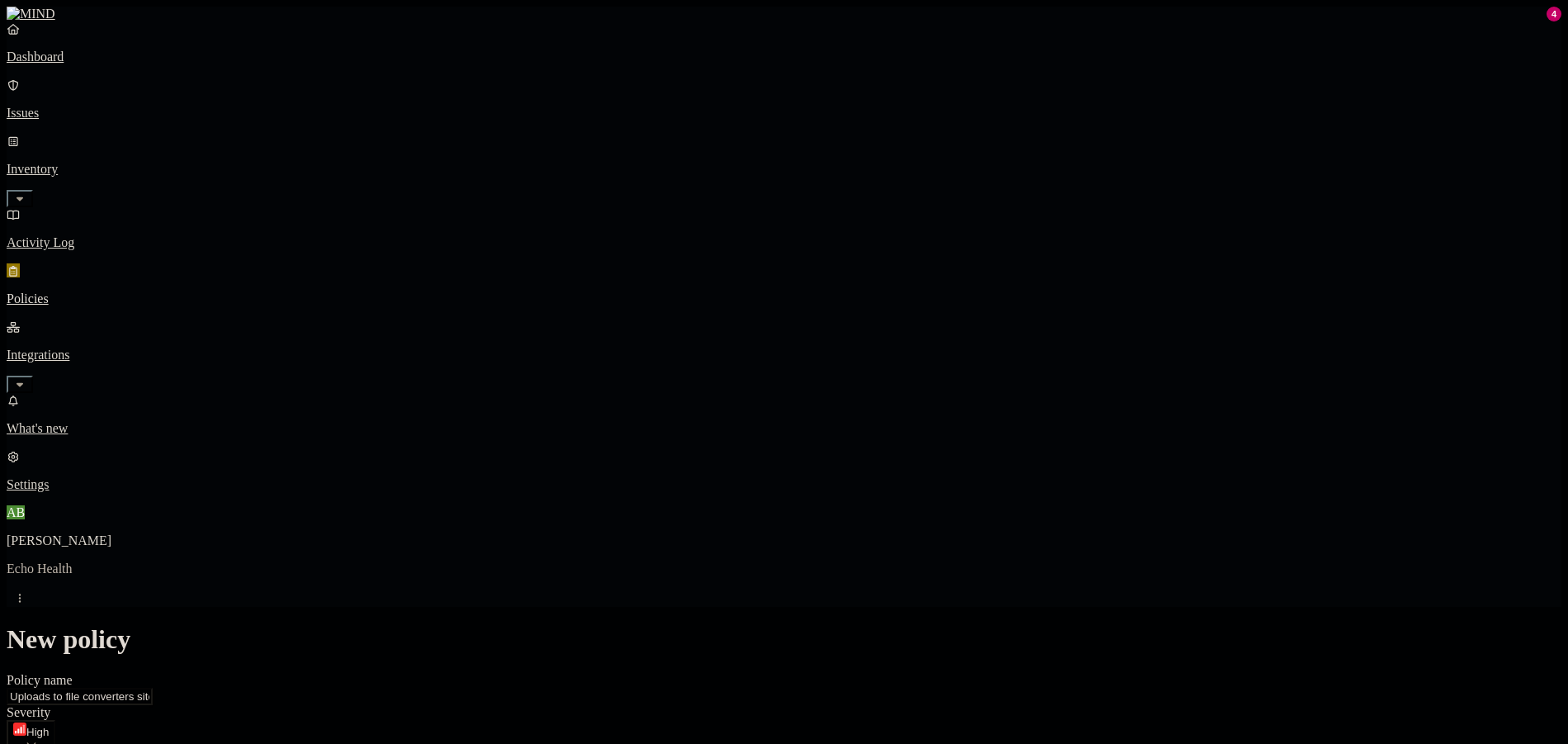
drag, startPoint x: 727, startPoint y: 512, endPoint x: 1009, endPoint y: 444, distance: 290.1
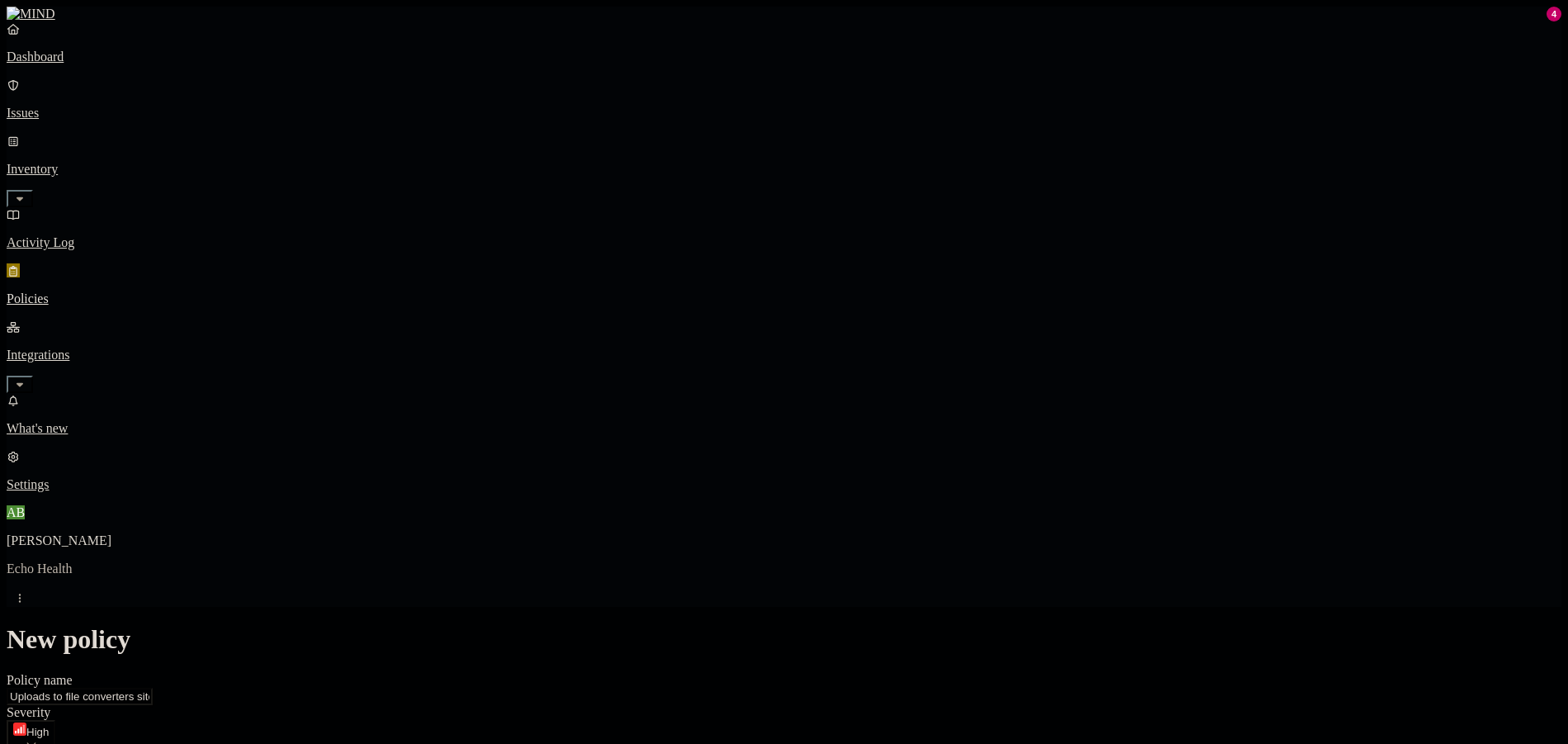
click at [733, 590] on label "Web Domain" at bounding box center [711, 583] width 43 height 29
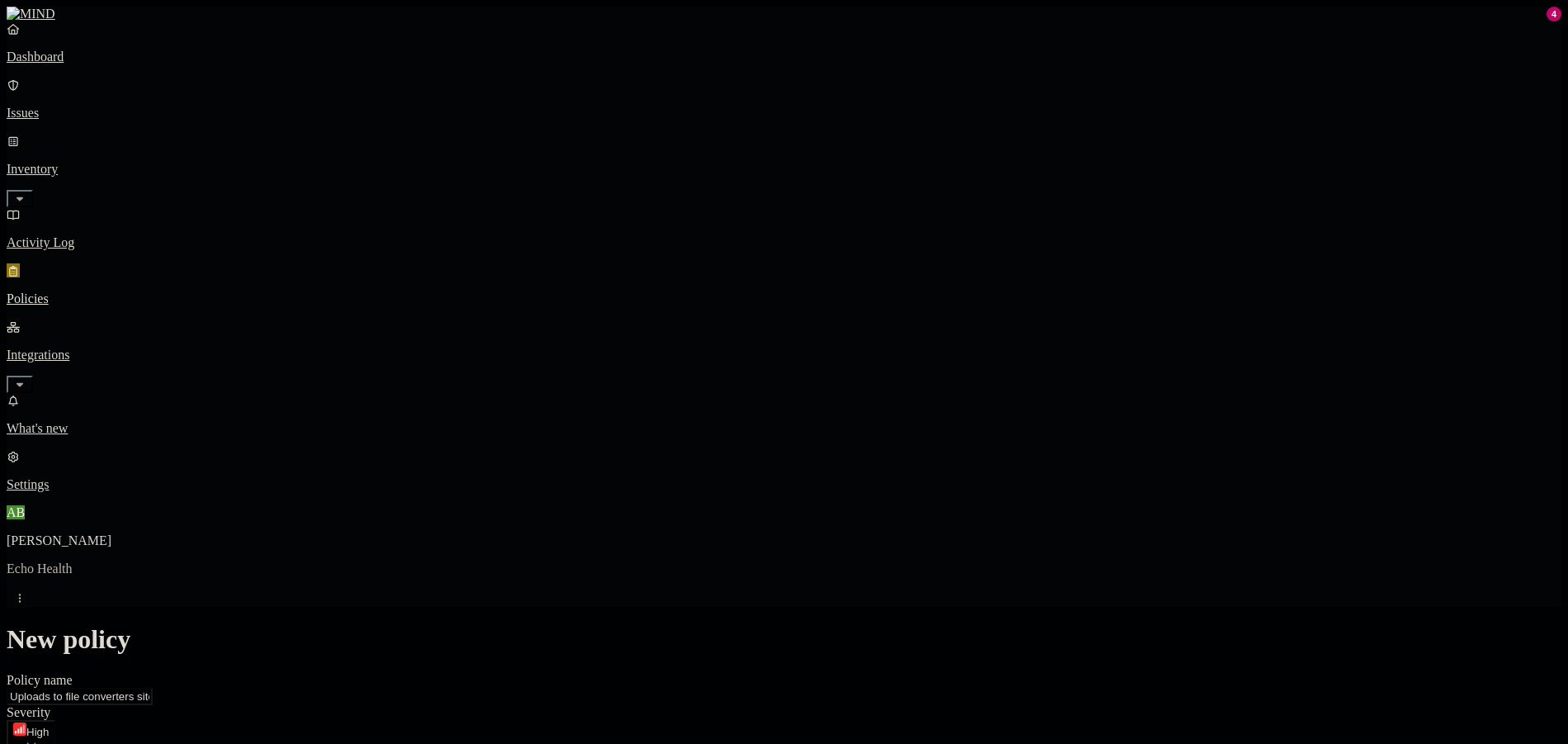
click at [708, 652] on label "Users" at bounding box center [693, 645] width 30 height 14
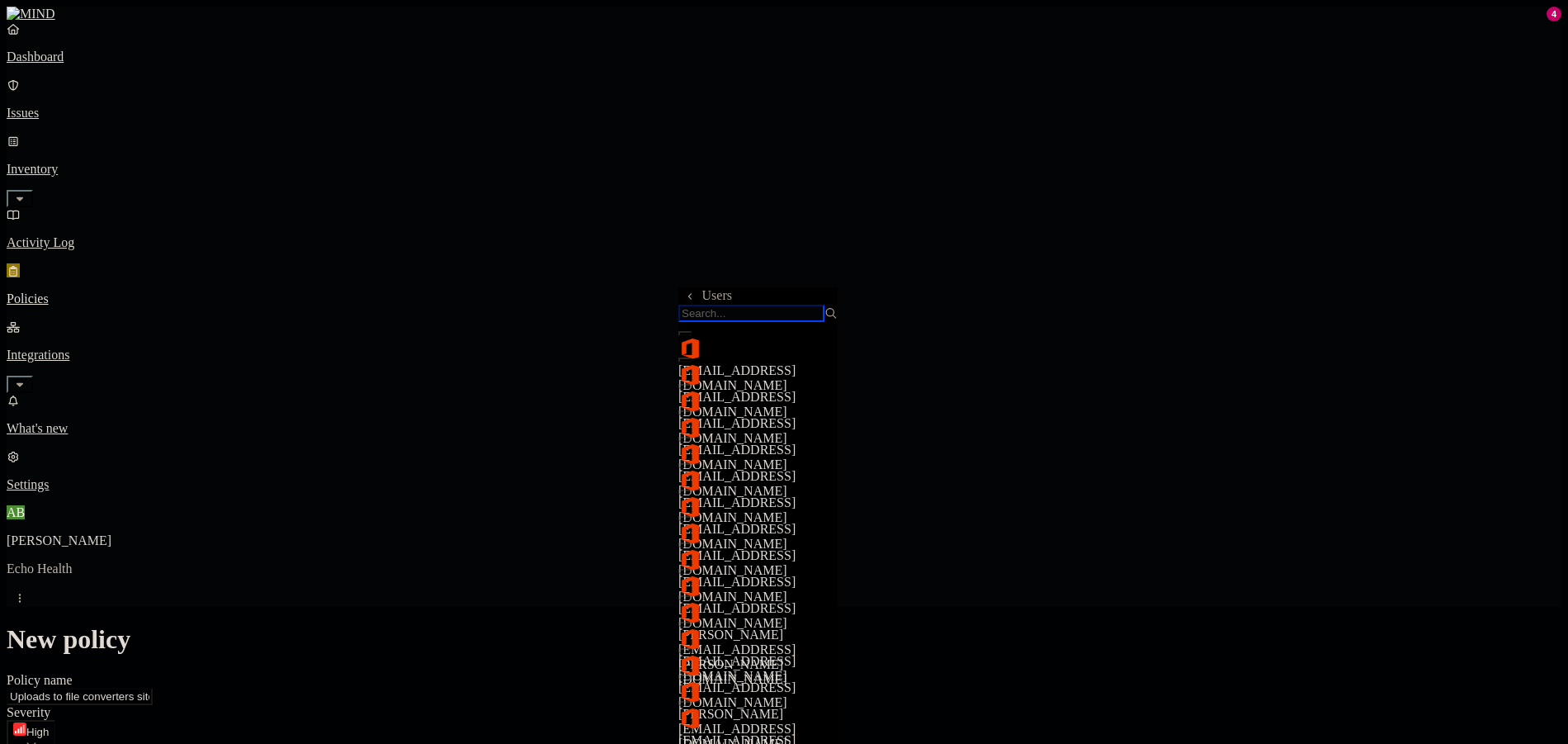
click at [806, 318] on input "search" at bounding box center [751, 313] width 146 height 17
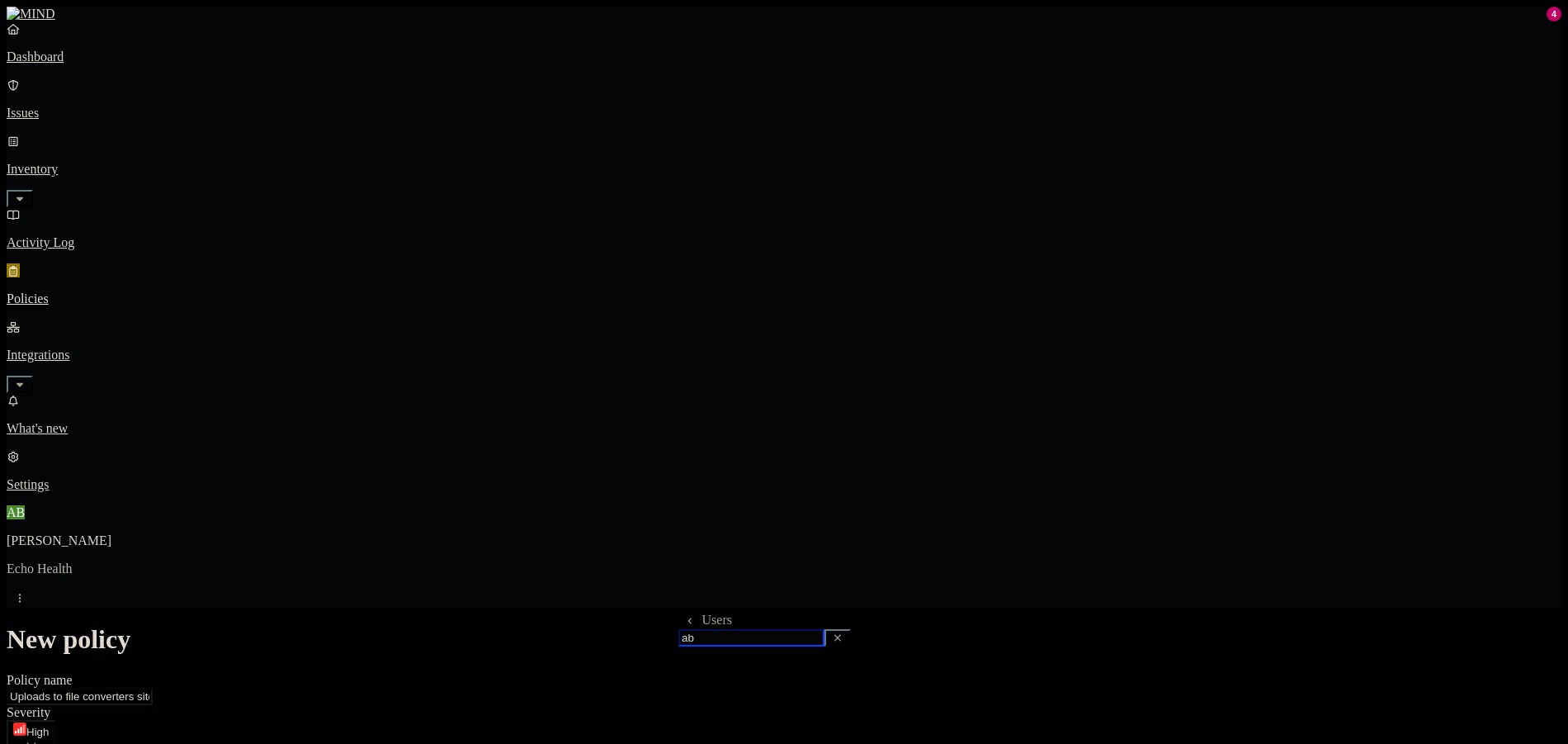
type input "a"
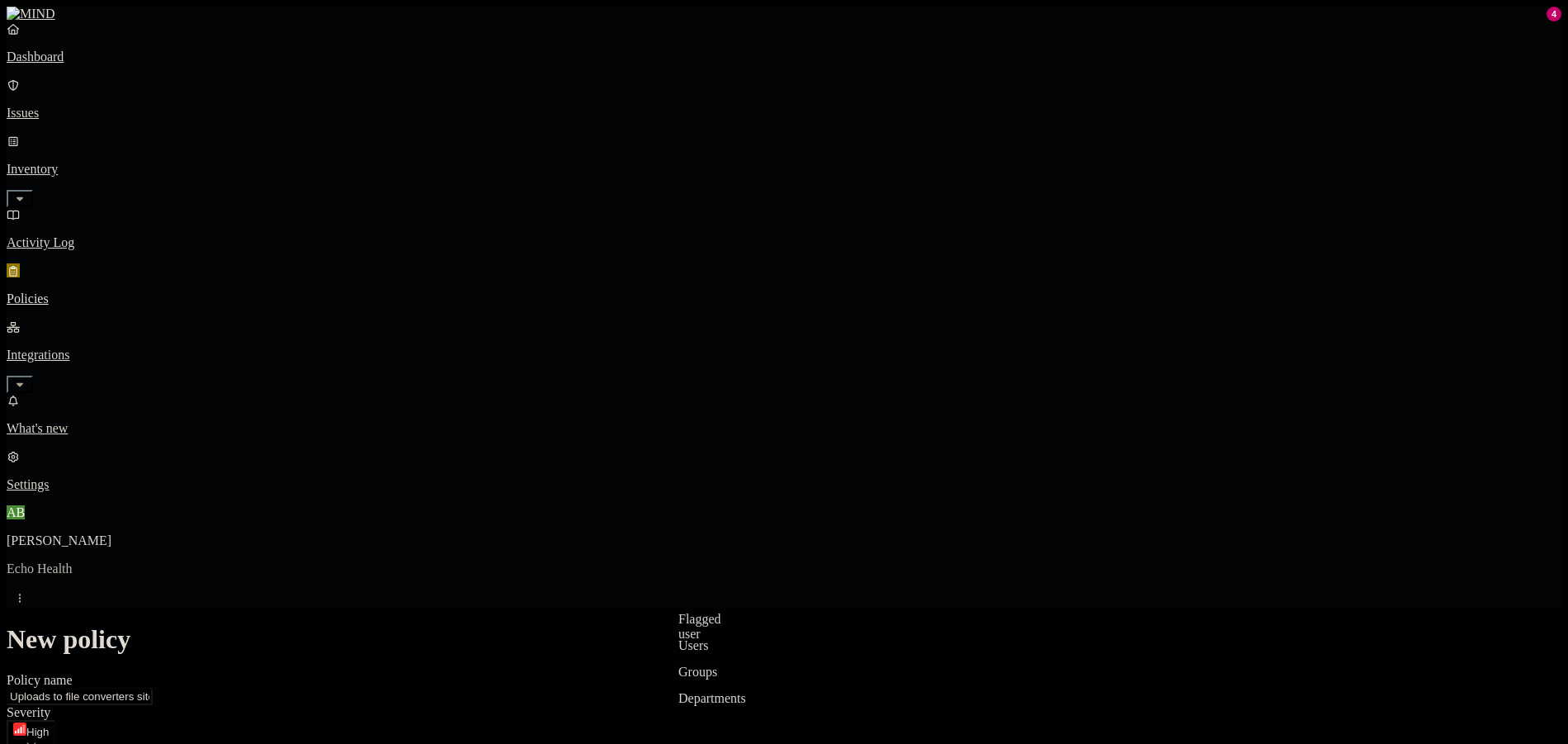
click at [717, 678] on label "Groups" at bounding box center [698, 672] width 39 height 14
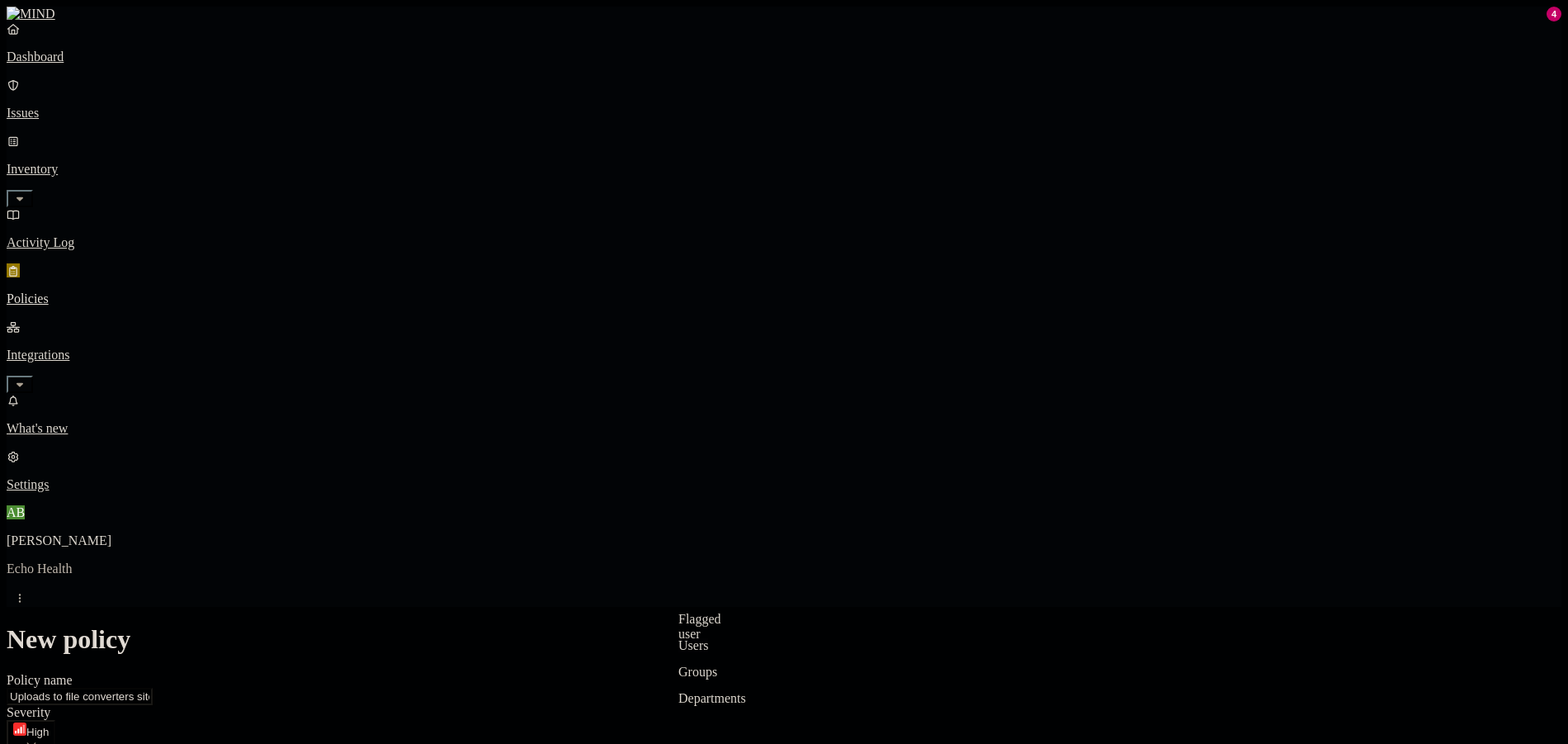
click at [708, 652] on label "Users" at bounding box center [693, 645] width 30 height 14
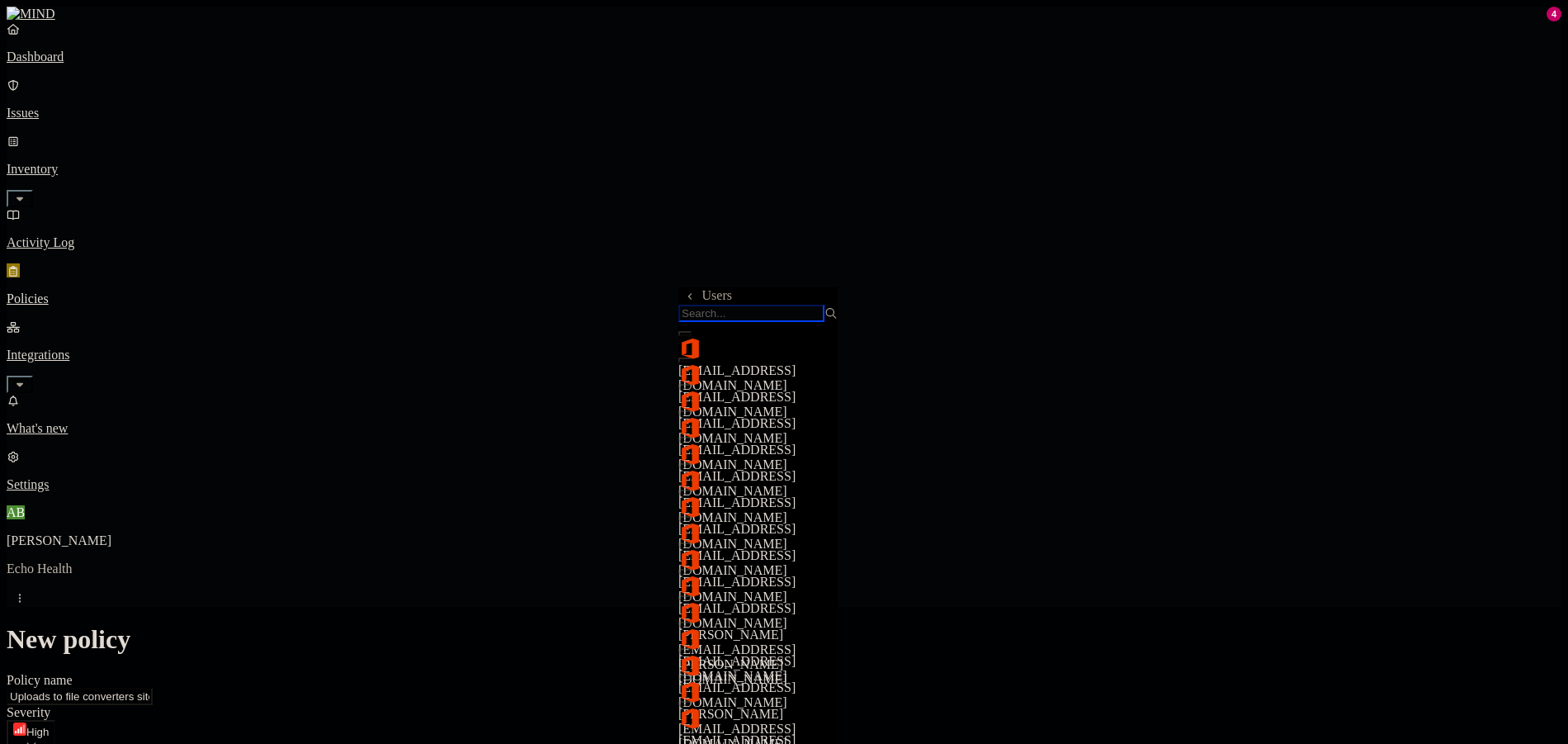
click at [742, 319] on input "search" at bounding box center [751, 313] width 146 height 17
type input "e"
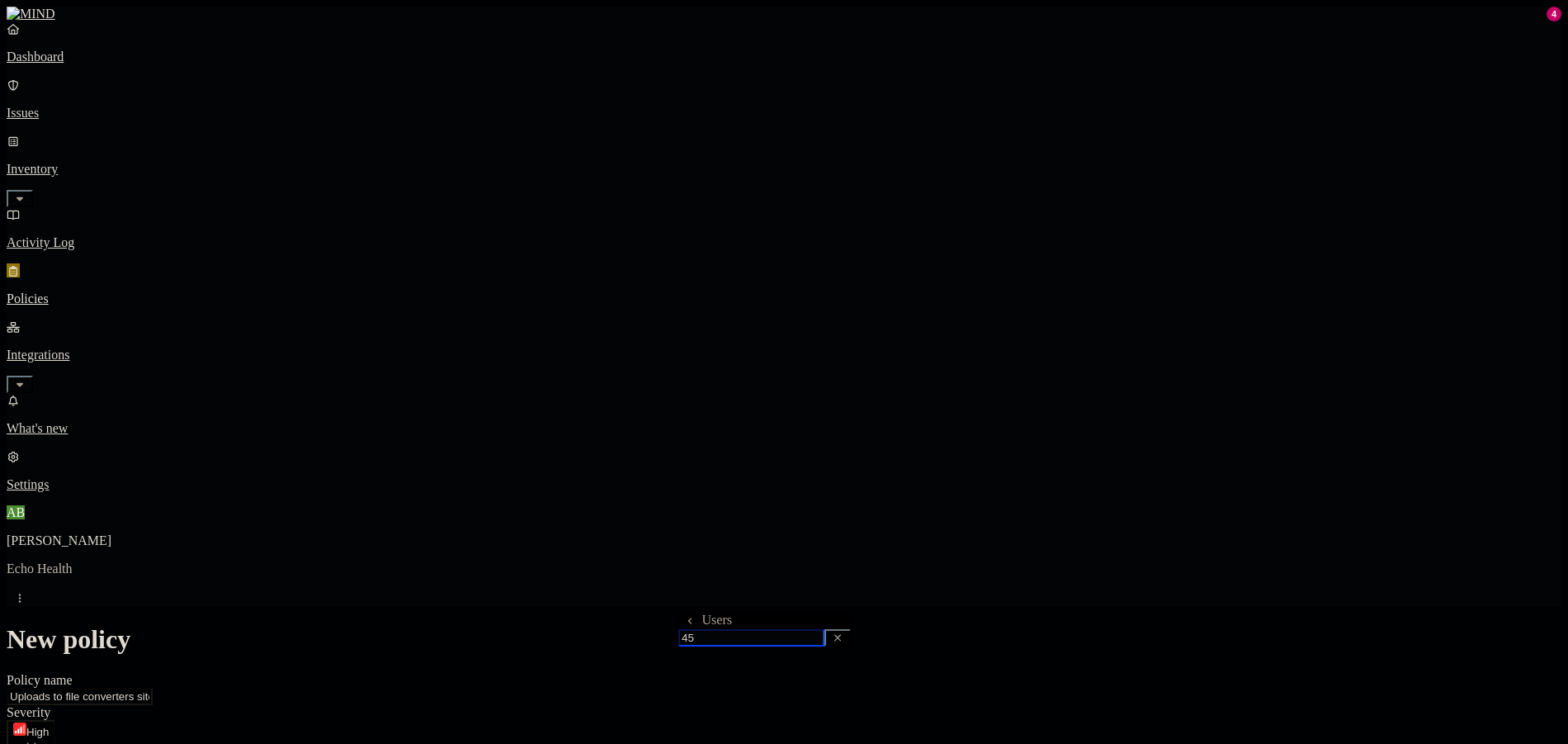
type input "4"
type input "ashouman"
click at [795, 688] on span "[EMAIL_ADDRESS][DOMAIN_NAME]" at bounding box center [737, 702] width 117 height 29
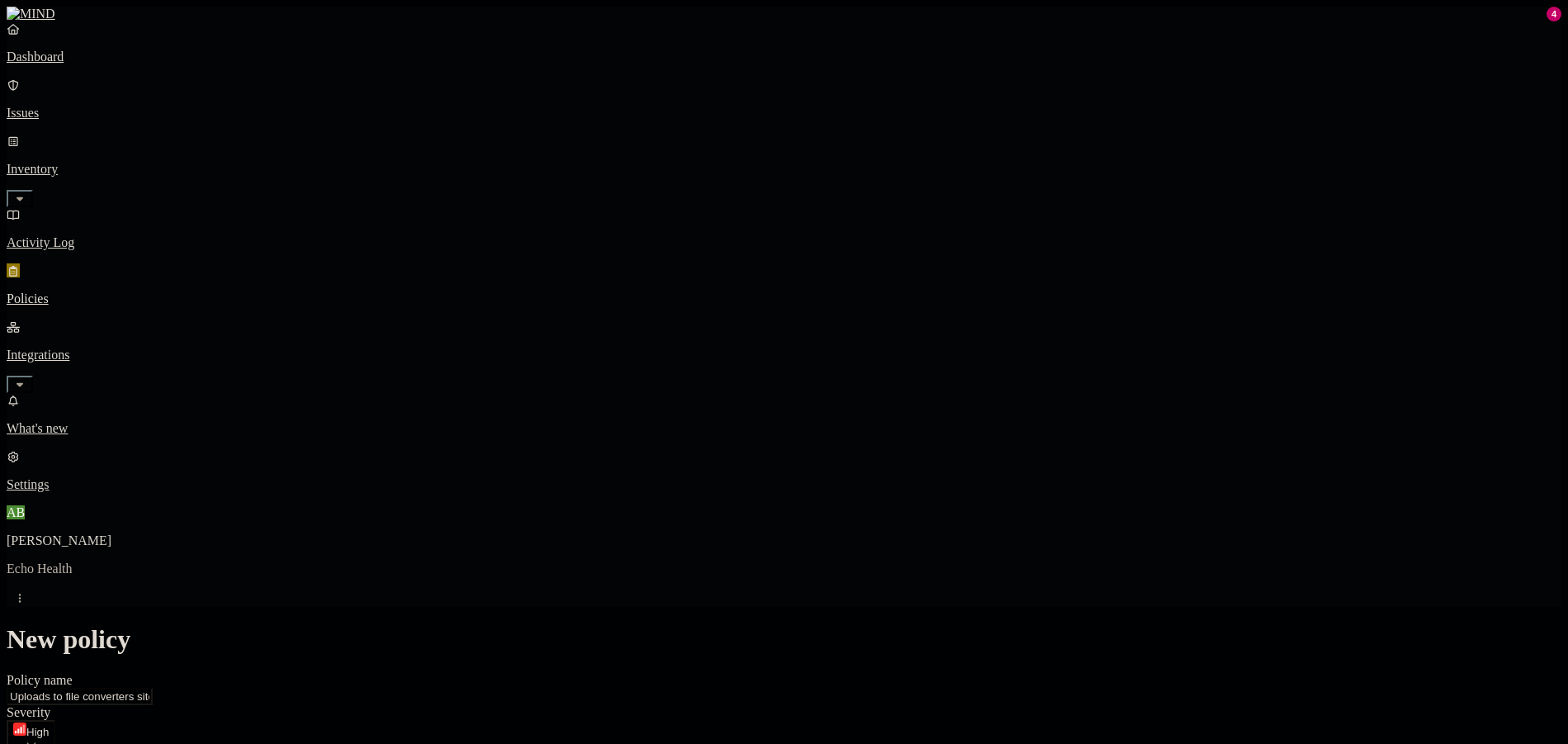
drag, startPoint x: 1260, startPoint y: 458, endPoint x: 1064, endPoint y: 439, distance: 196.9
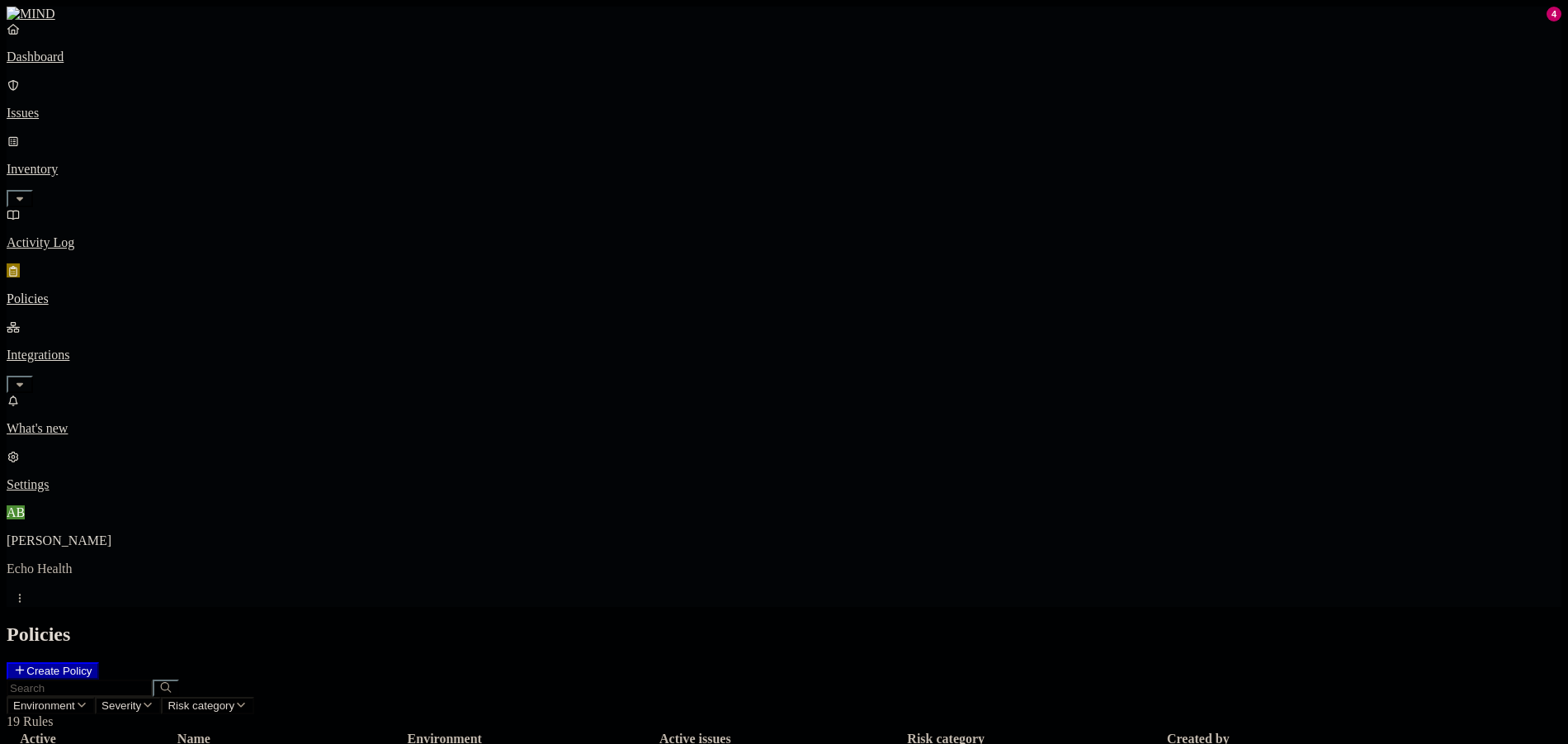
drag, startPoint x: 667, startPoint y: 307, endPoint x: 879, endPoint y: 281, distance: 213.6
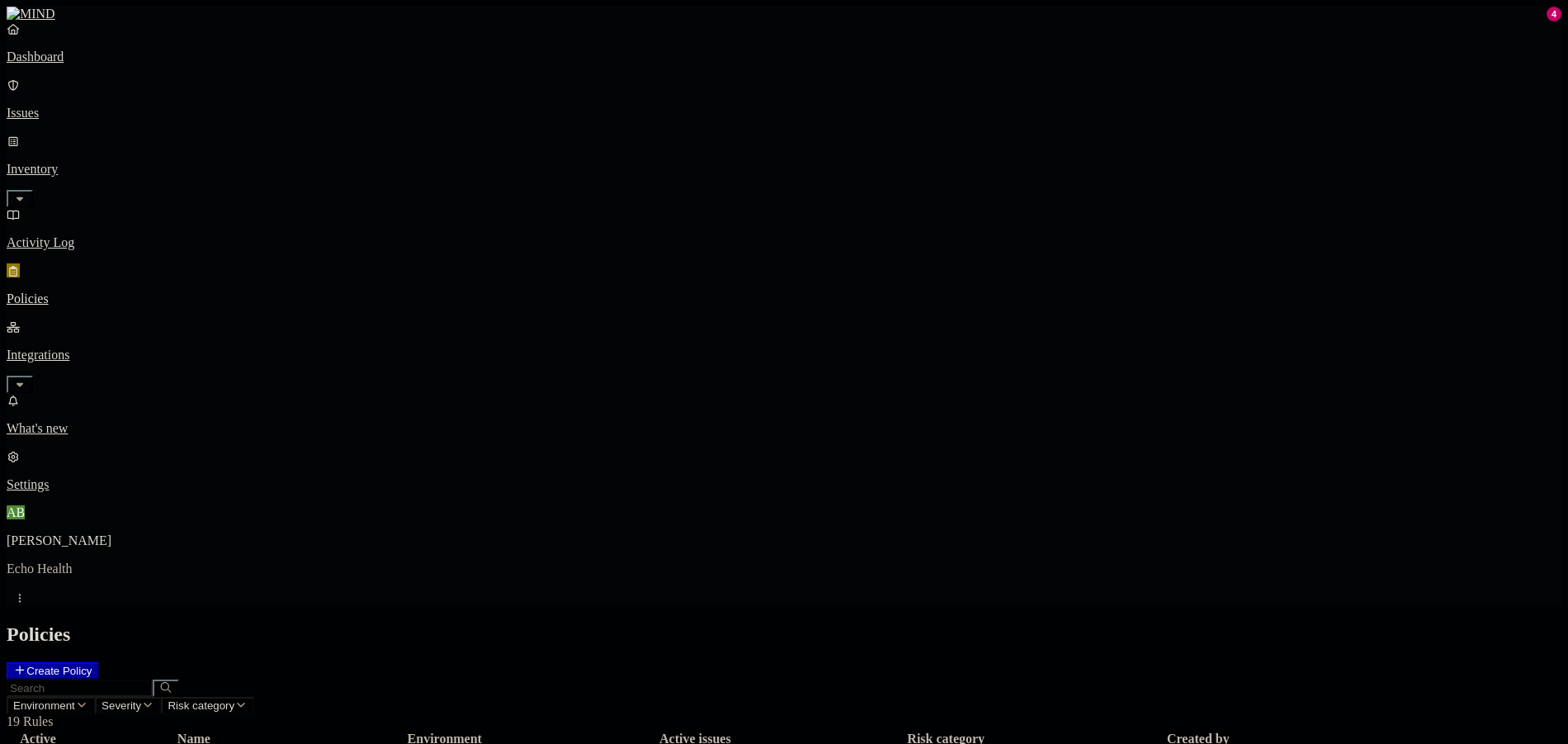
scroll to position [14, 0]
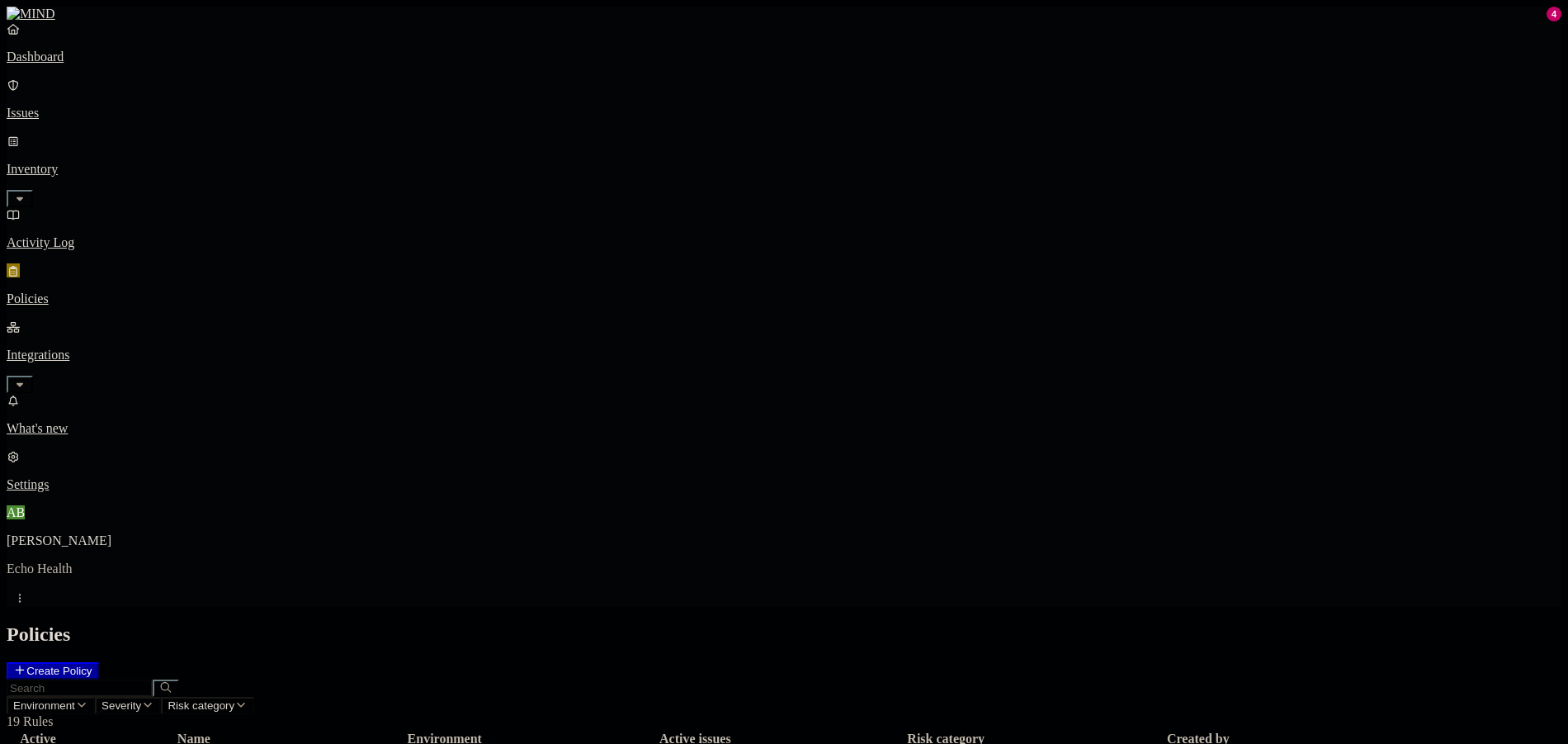
scroll to position [14, 0]
drag, startPoint x: 309, startPoint y: 688, endPoint x: 305, endPoint y: 678, distance: 10.8
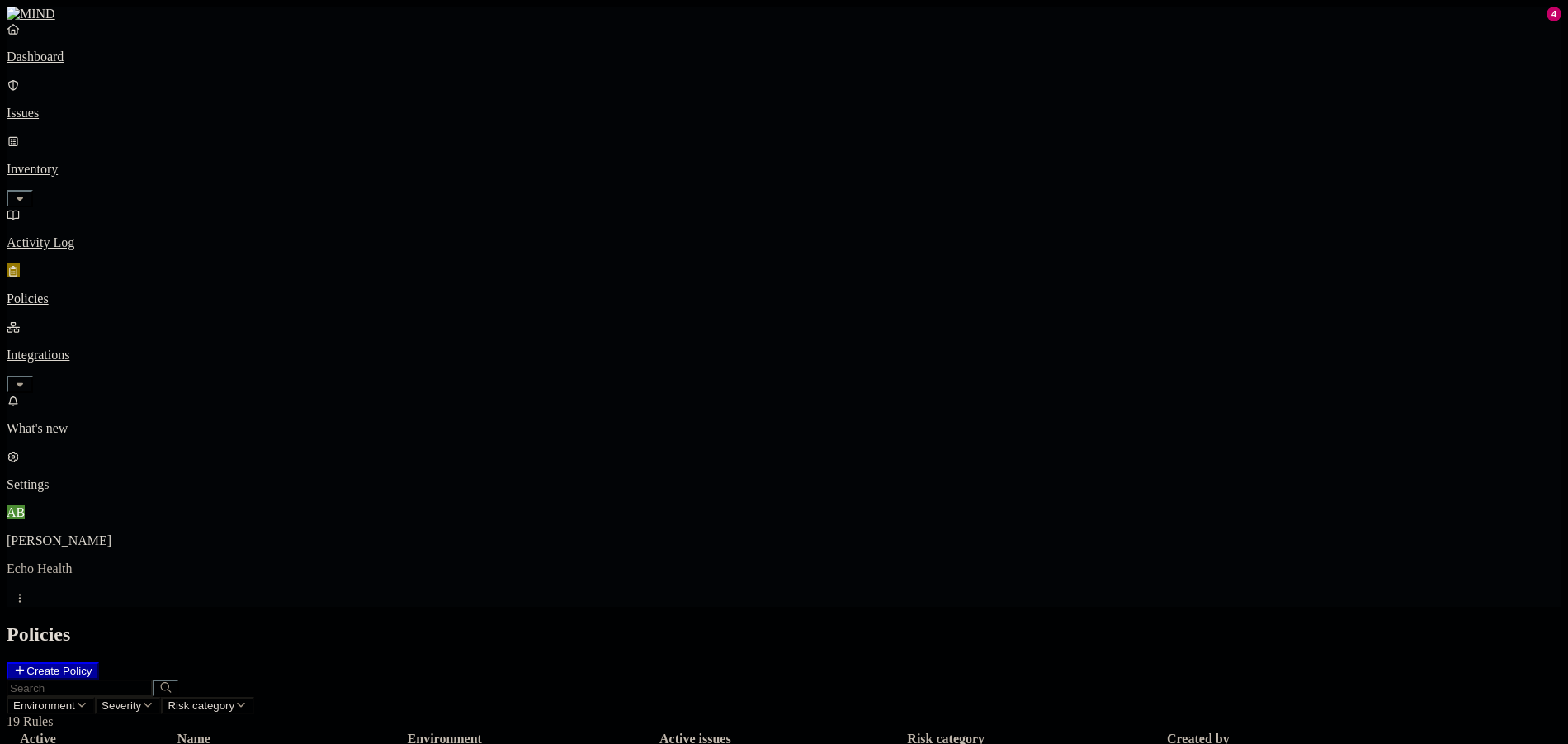
scroll to position [14, 0]
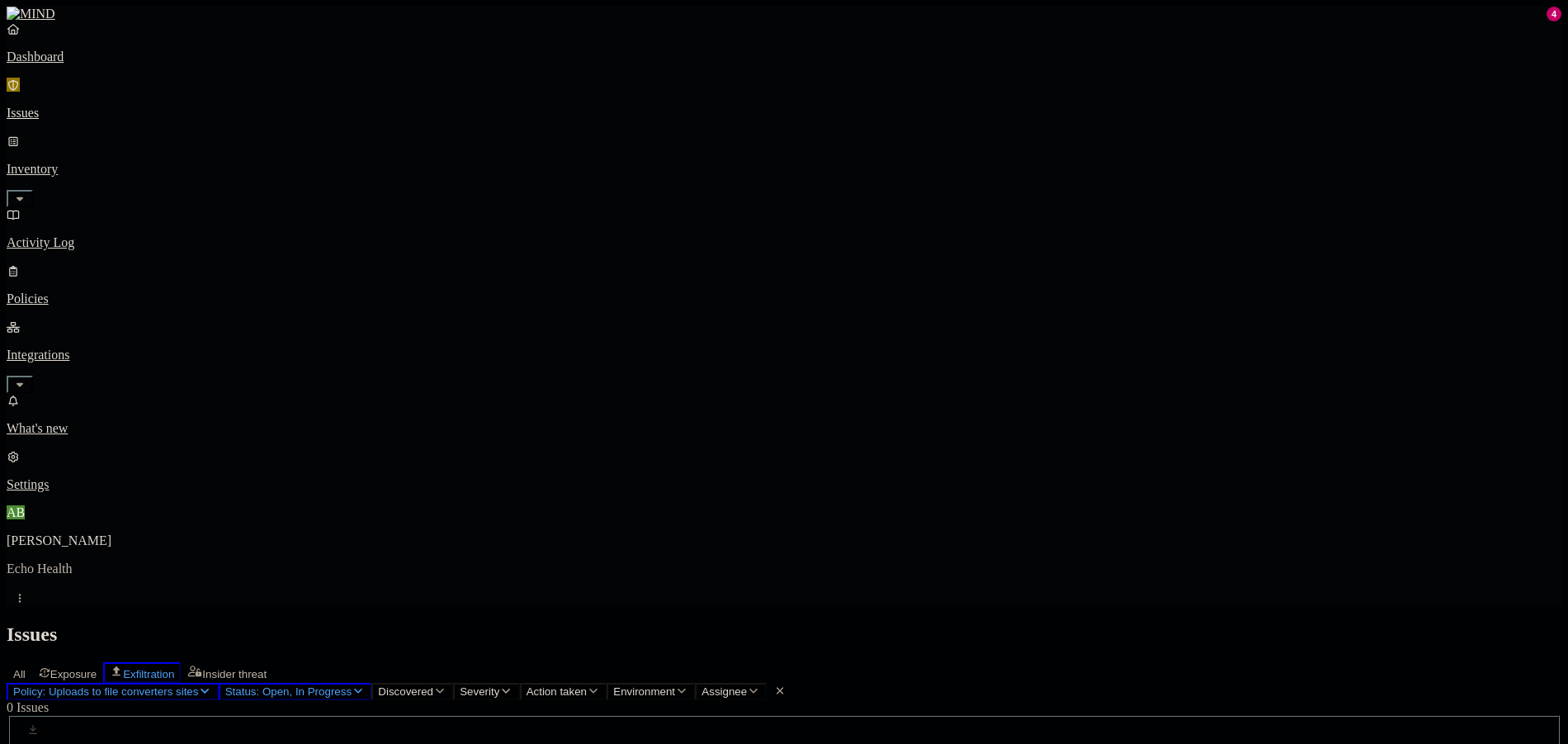
click at [108, 263] on link "Policies" at bounding box center [784, 284] width 1555 height 43
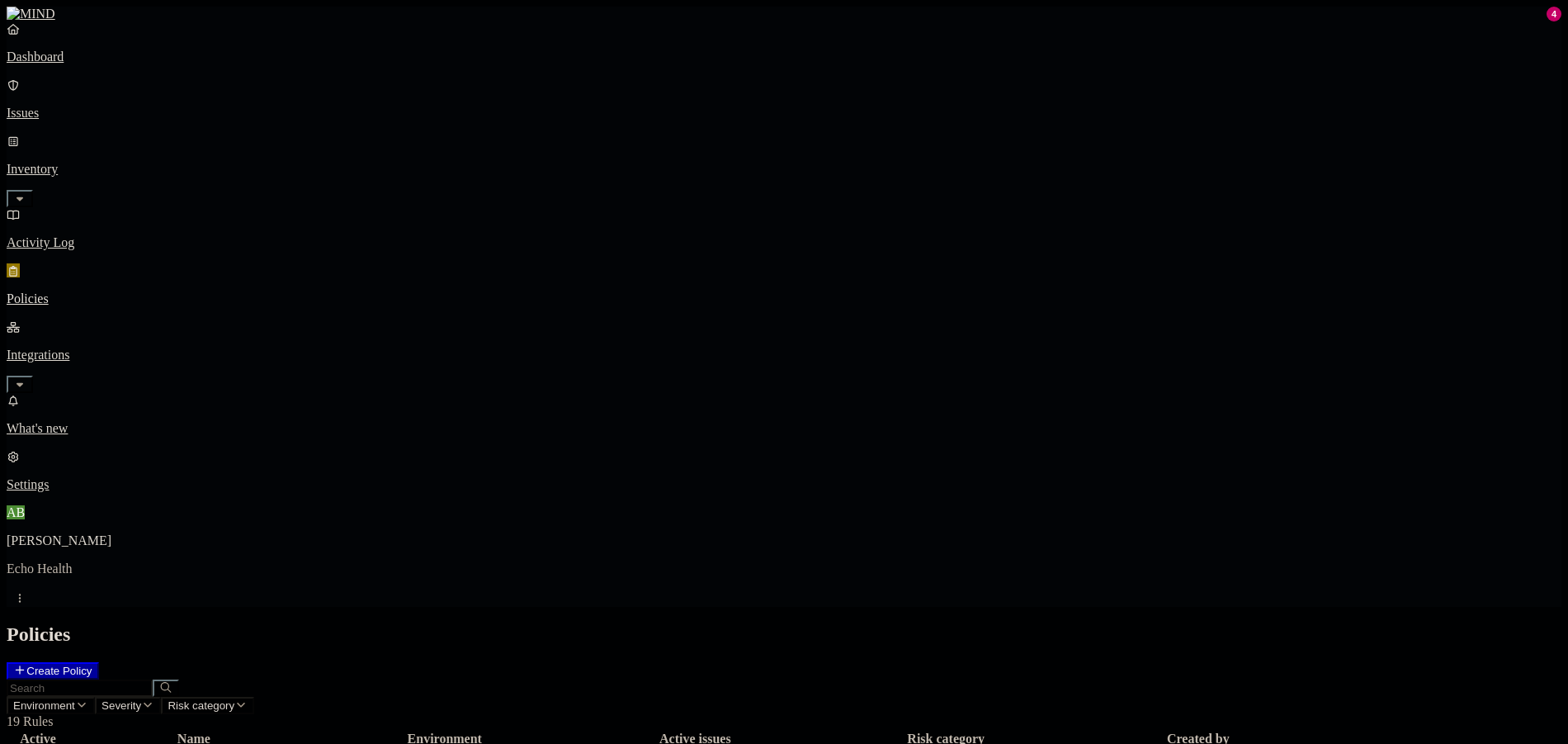
scroll to position [14, 0]
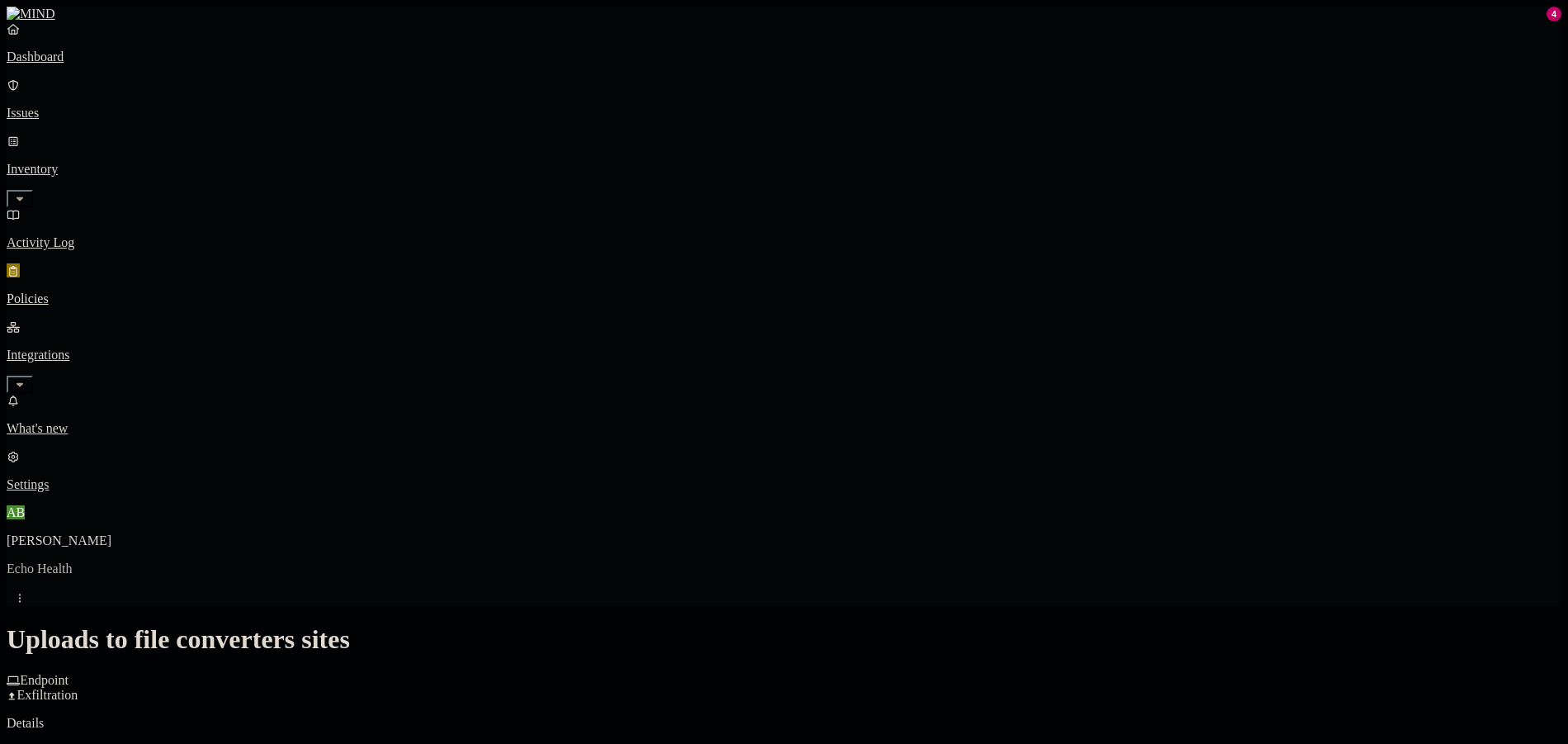
scroll to position [804, 0]
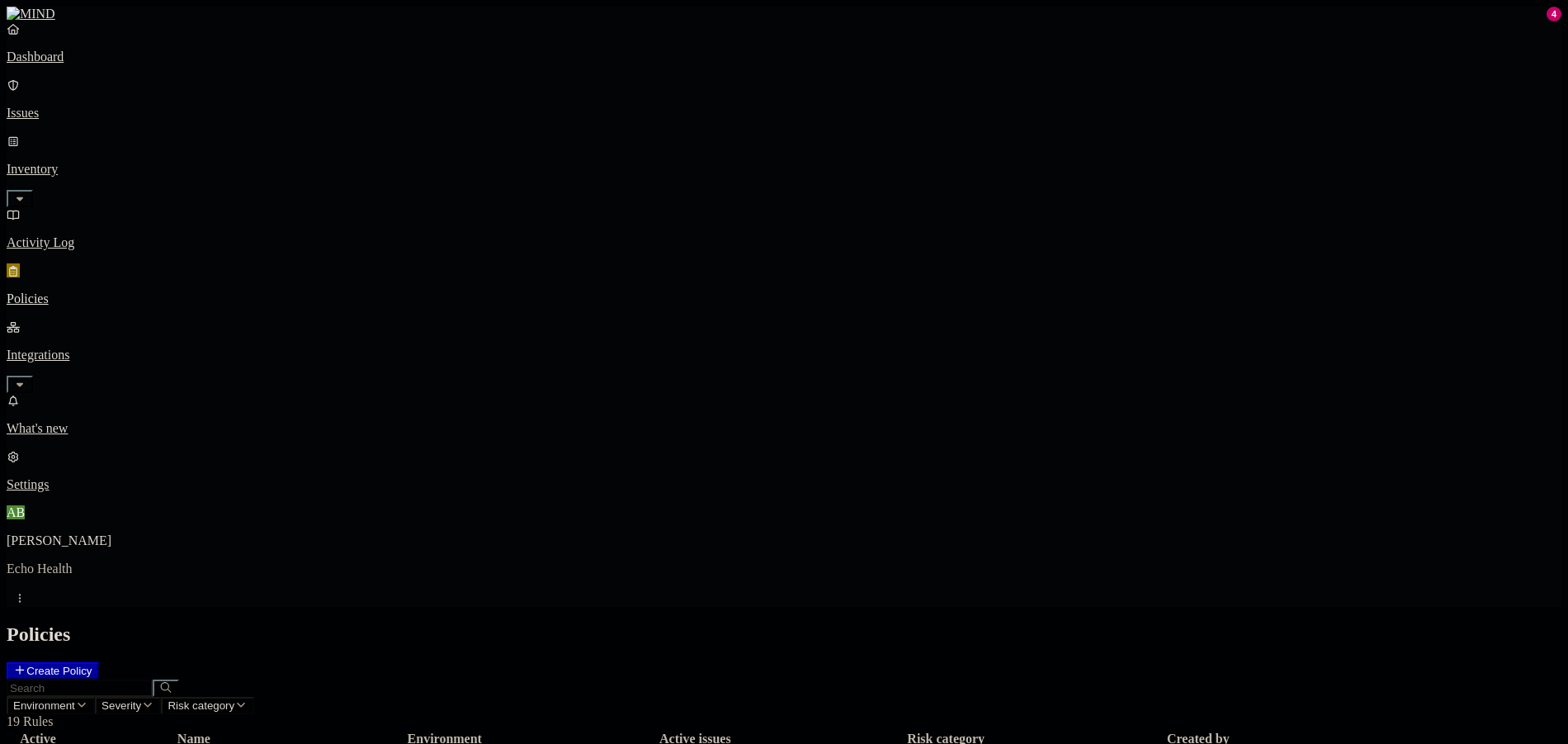
click at [69, 492] on p "Settings" at bounding box center [784, 484] width 1555 height 14
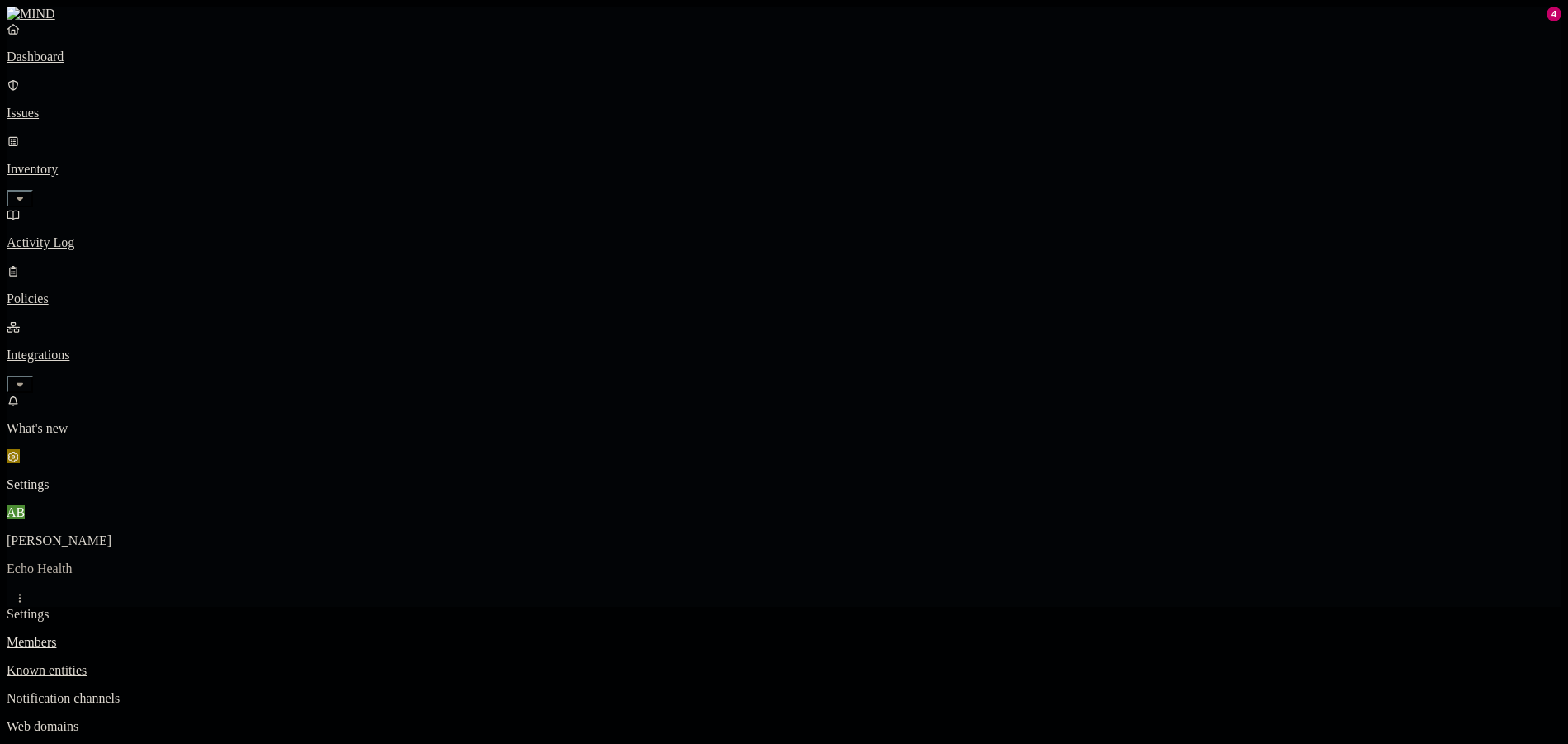
click at [79, 21] on link at bounding box center [784, 14] width 1555 height 14
drag, startPoint x: 102, startPoint y: 196, endPoint x: 119, endPoint y: 196, distance: 17.0
click at [102, 291] on p "Policies" at bounding box center [784, 298] width 1555 height 14
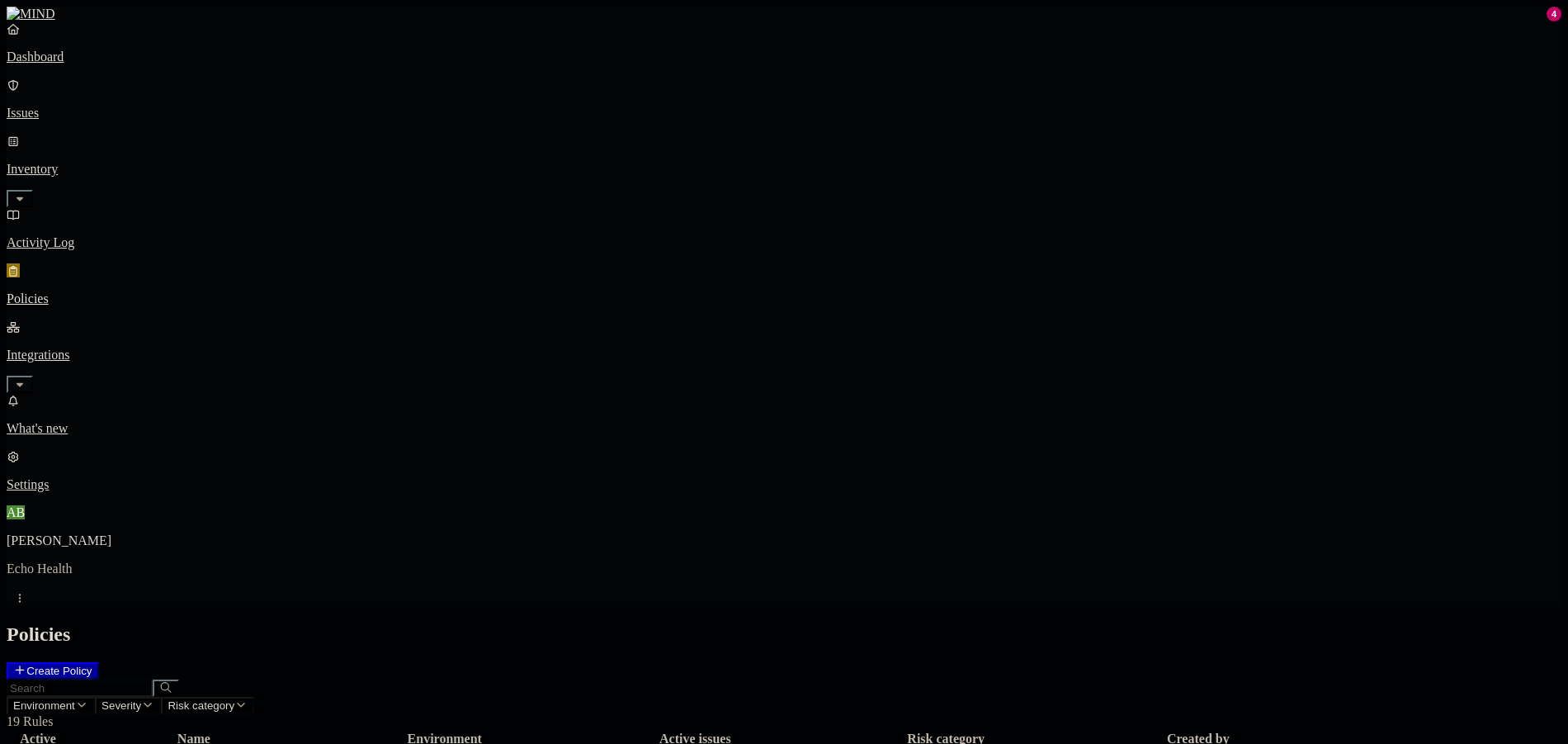
click at [126, 319] on link "Integrations" at bounding box center [784, 354] width 1555 height 71
click at [144, 319] on link "Integrations" at bounding box center [784, 354] width 1555 height 71
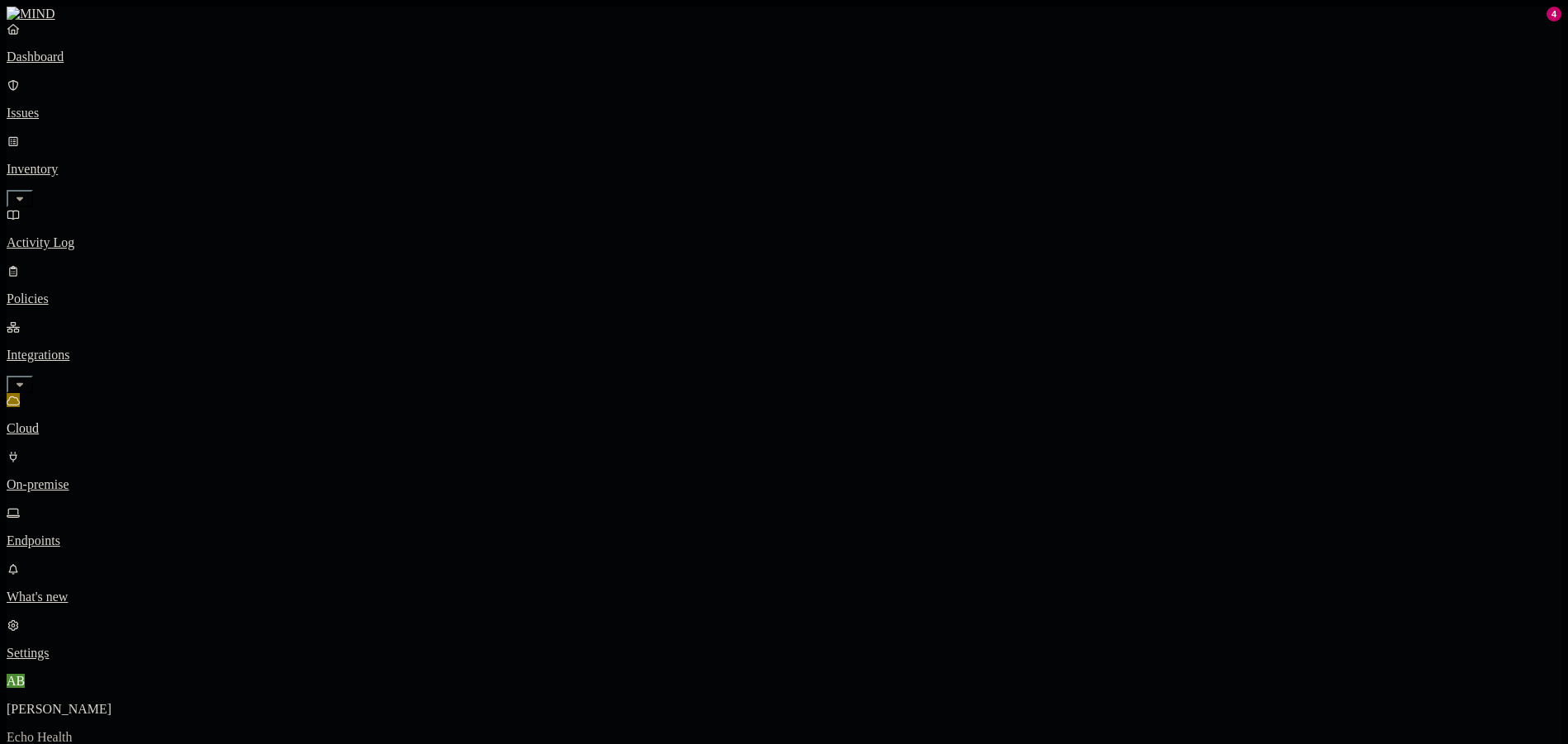
click at [144, 478] on p "On-premise" at bounding box center [784, 484] width 1555 height 14
click at [63, 65] on p "Dashboard" at bounding box center [784, 56] width 1555 height 14
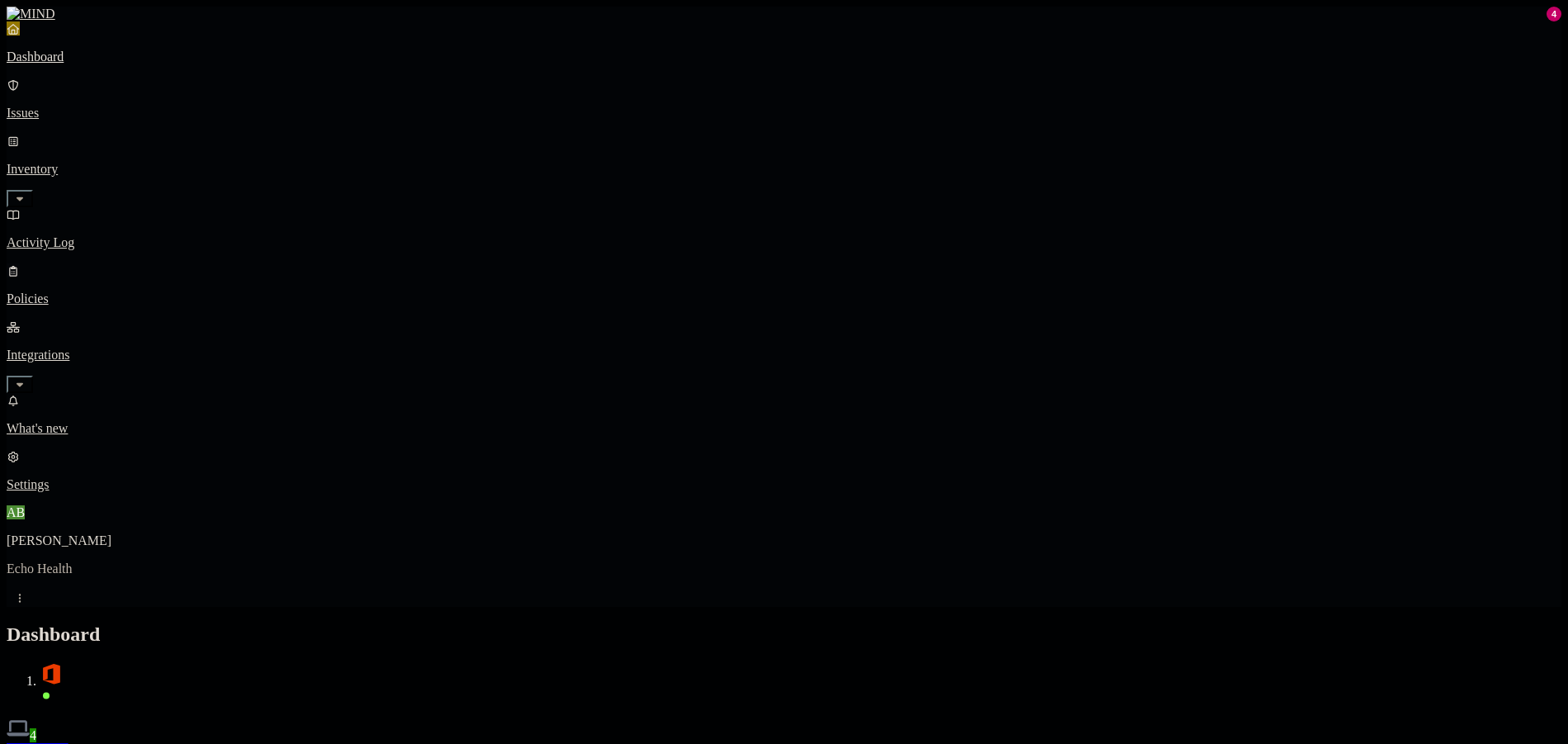
click at [127, 291] on p "Policies" at bounding box center [784, 298] width 1555 height 14
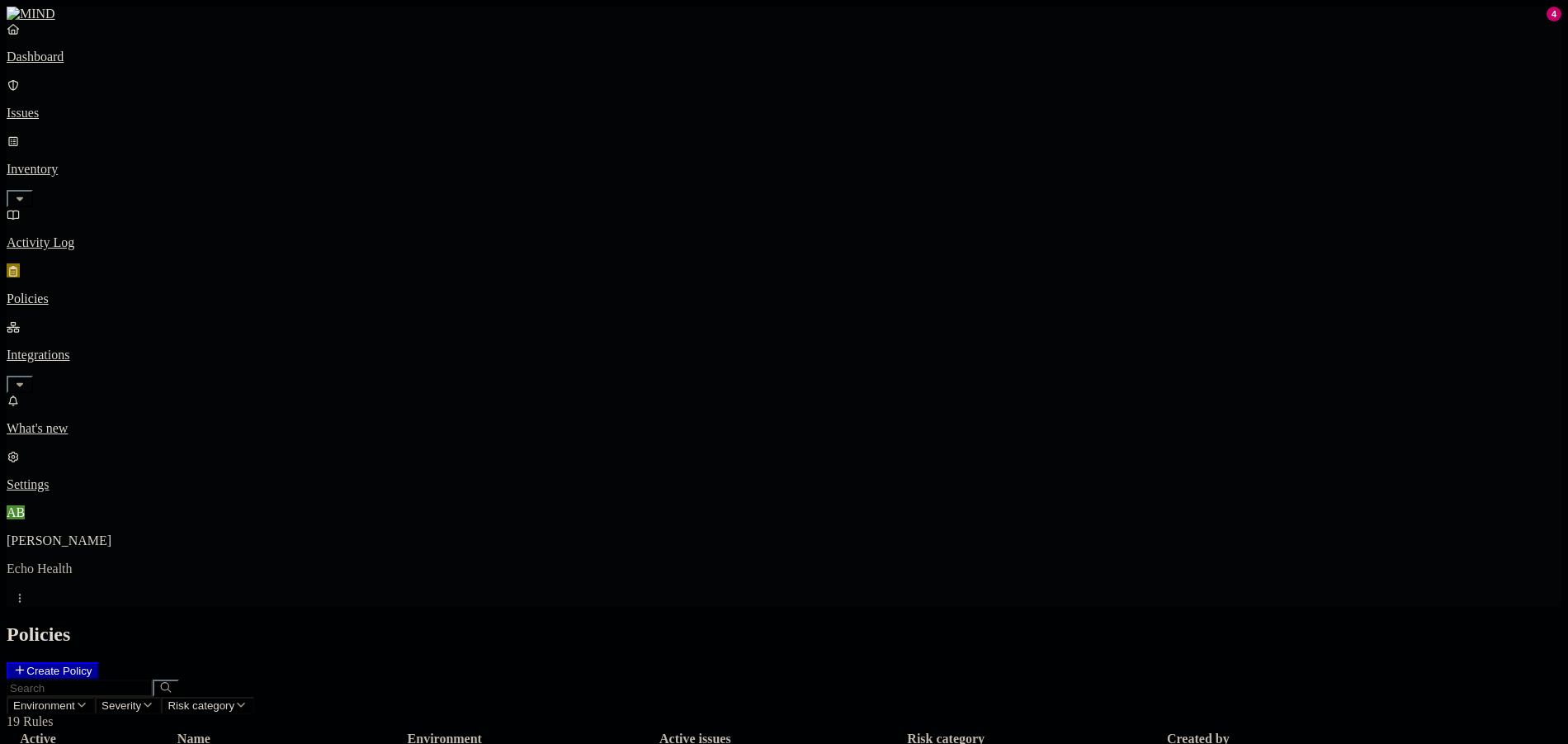
click at [43, 65] on p "Dashboard" at bounding box center [784, 56] width 1555 height 14
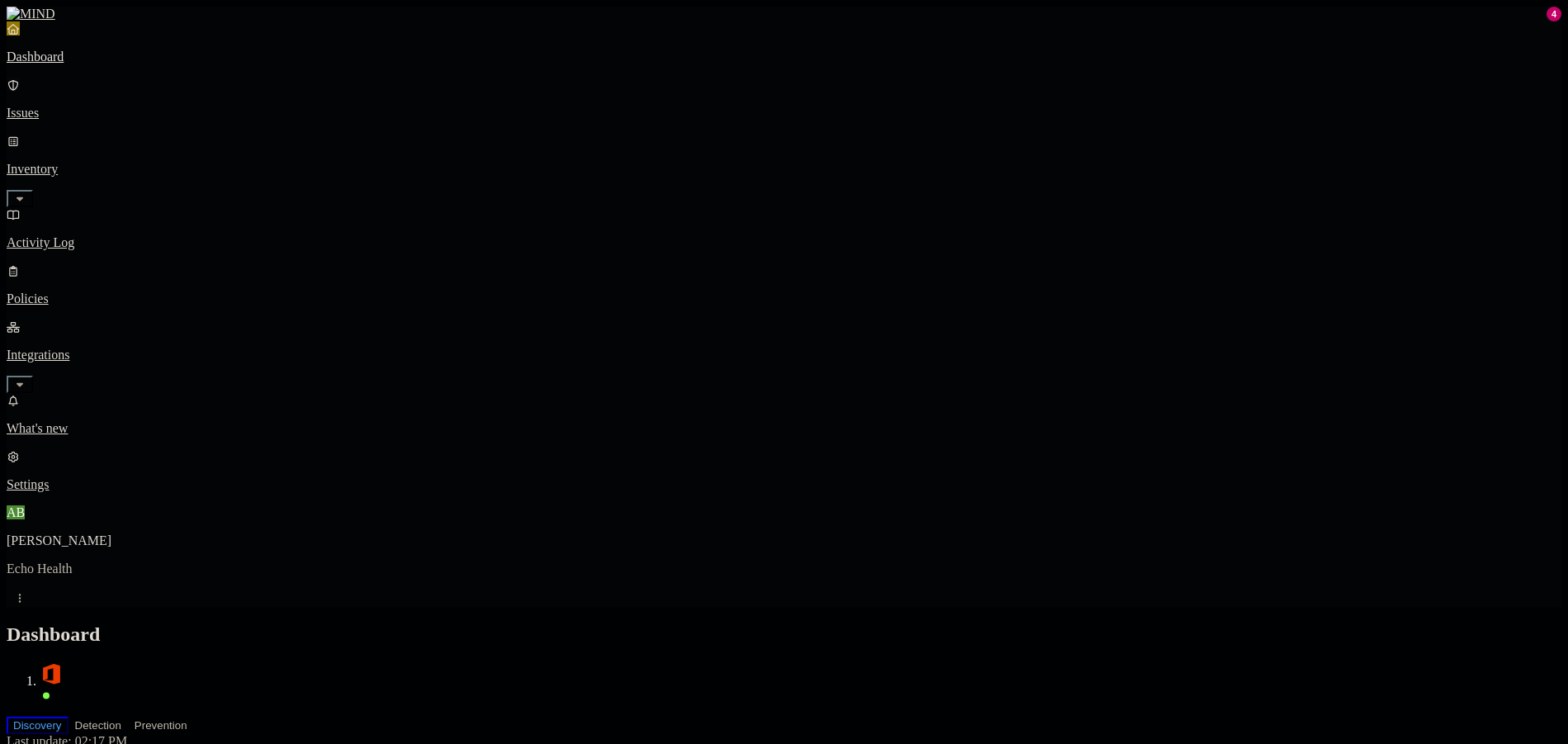
click at [93, 106] on p "Issues" at bounding box center [784, 112] width 1555 height 14
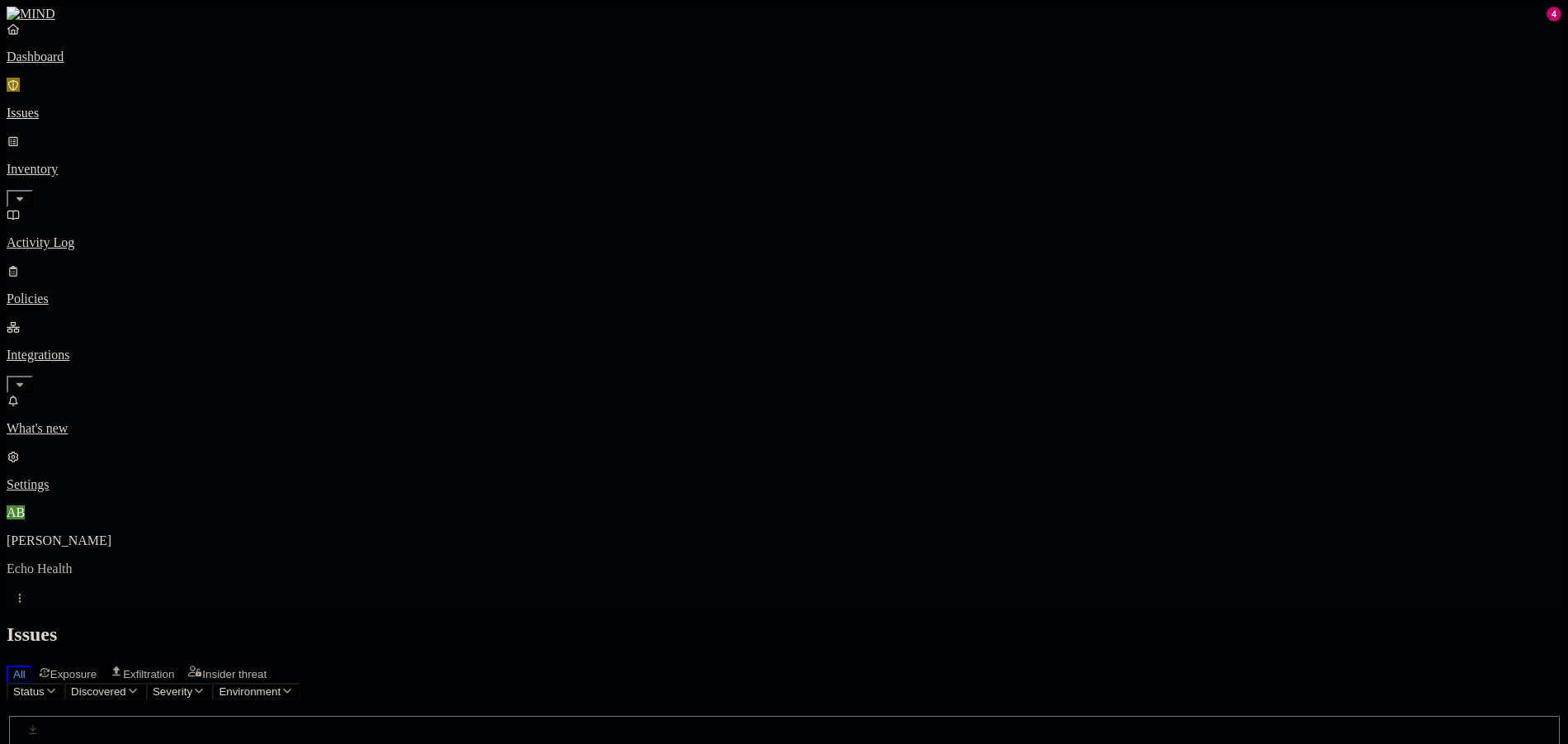
click at [109, 65] on p "Dashboard" at bounding box center [784, 56] width 1555 height 14
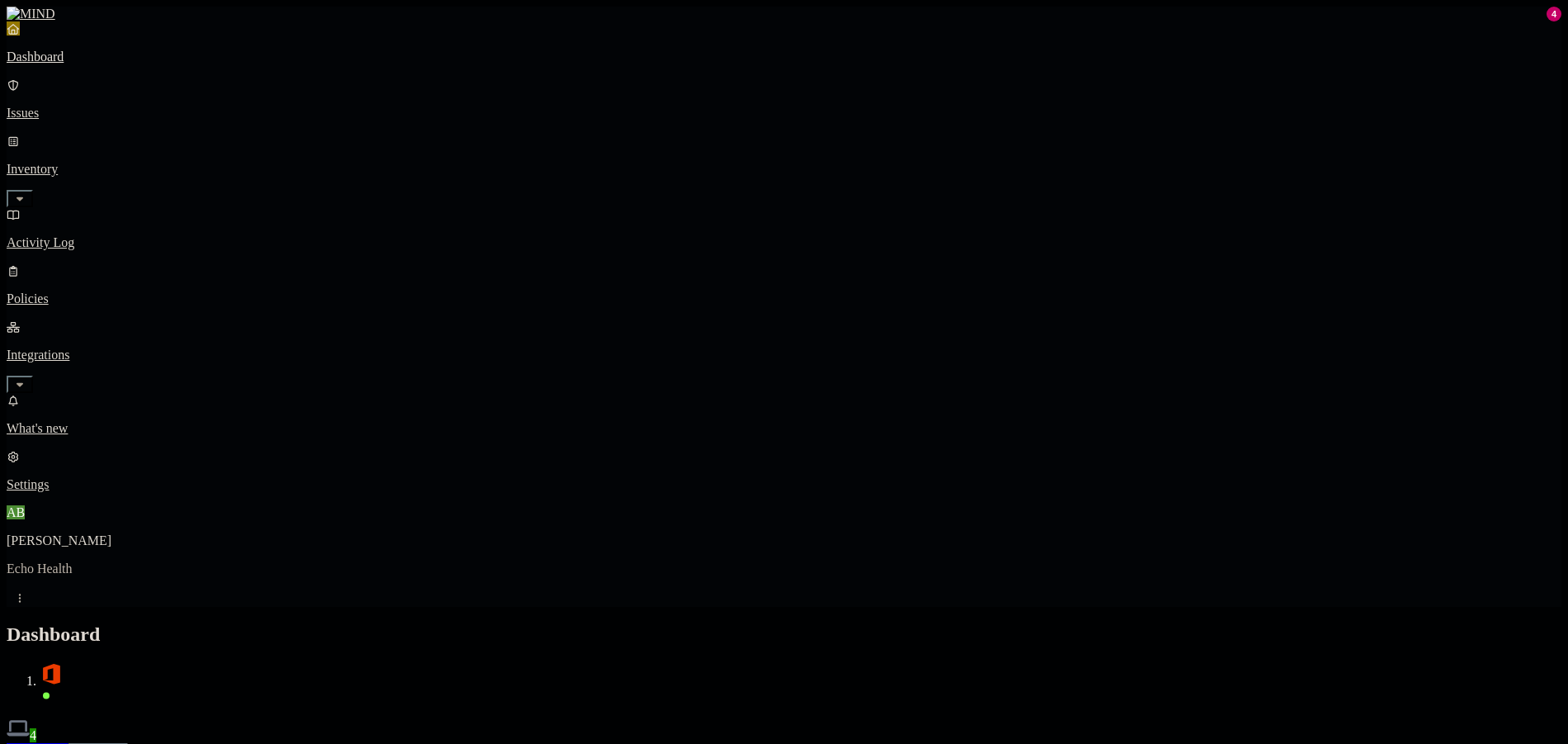
click at [128, 743] on button "Detection" at bounding box center [99, 752] width 60 height 17
click at [194, 743] on button "Prevention" at bounding box center [161, 752] width 66 height 17
click at [128, 743] on button "Detection" at bounding box center [99, 752] width 60 height 17
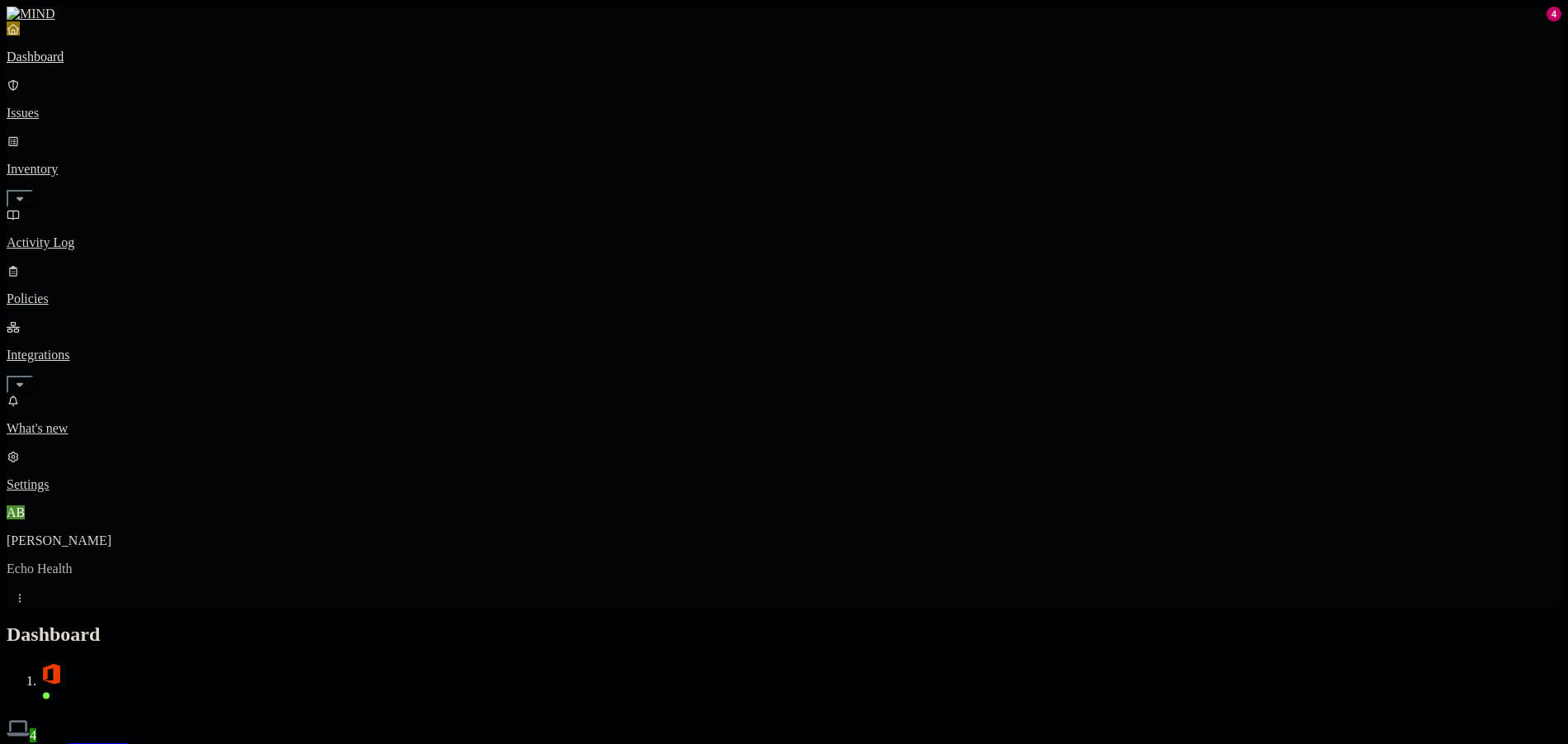
click at [1064, 743] on div "Discovery Detection Prevention" at bounding box center [784, 752] width 1555 height 17
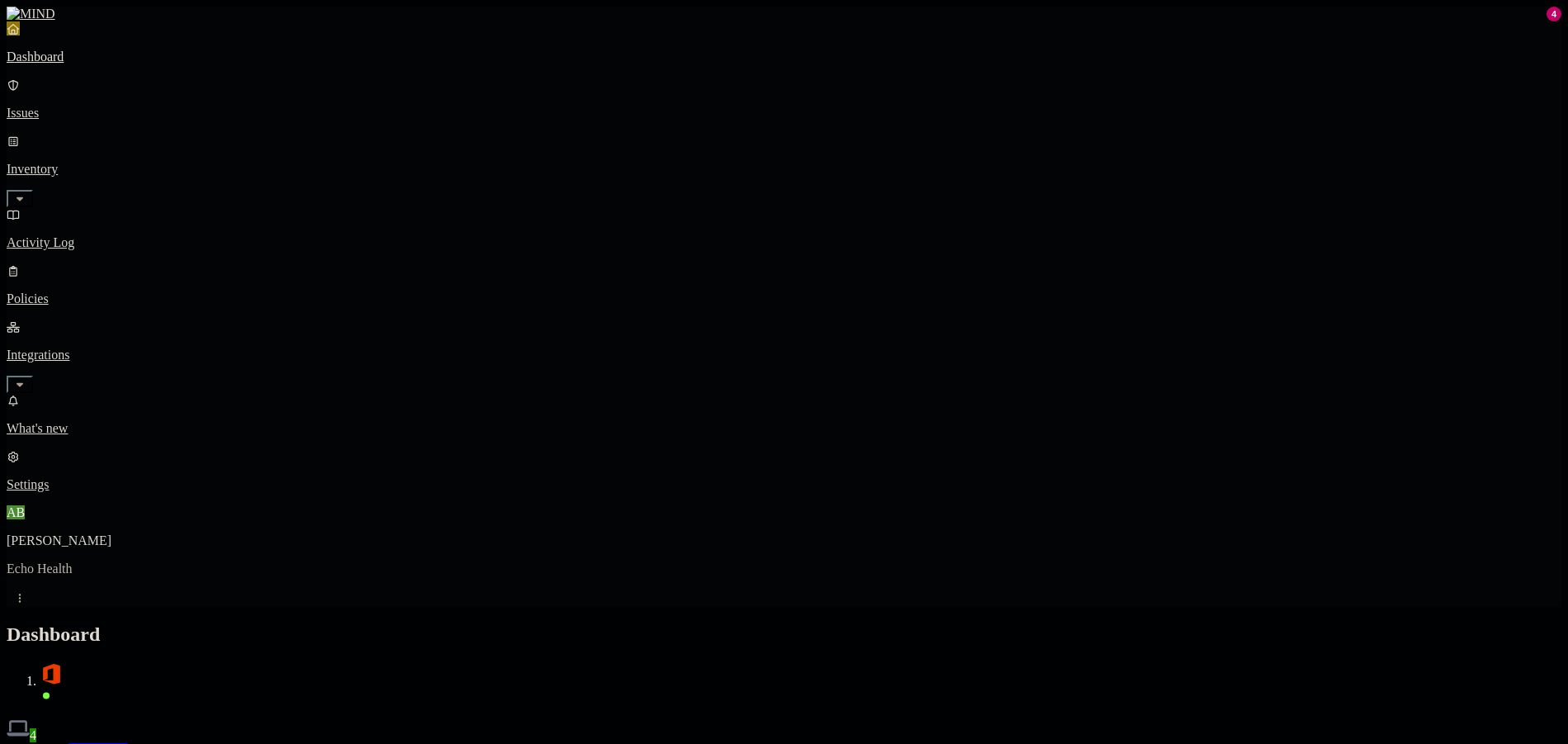
click at [862, 743] on div "Discovery Detection Prevention" at bounding box center [784, 752] width 1555 height 17
